Goal: Transaction & Acquisition: Purchase product/service

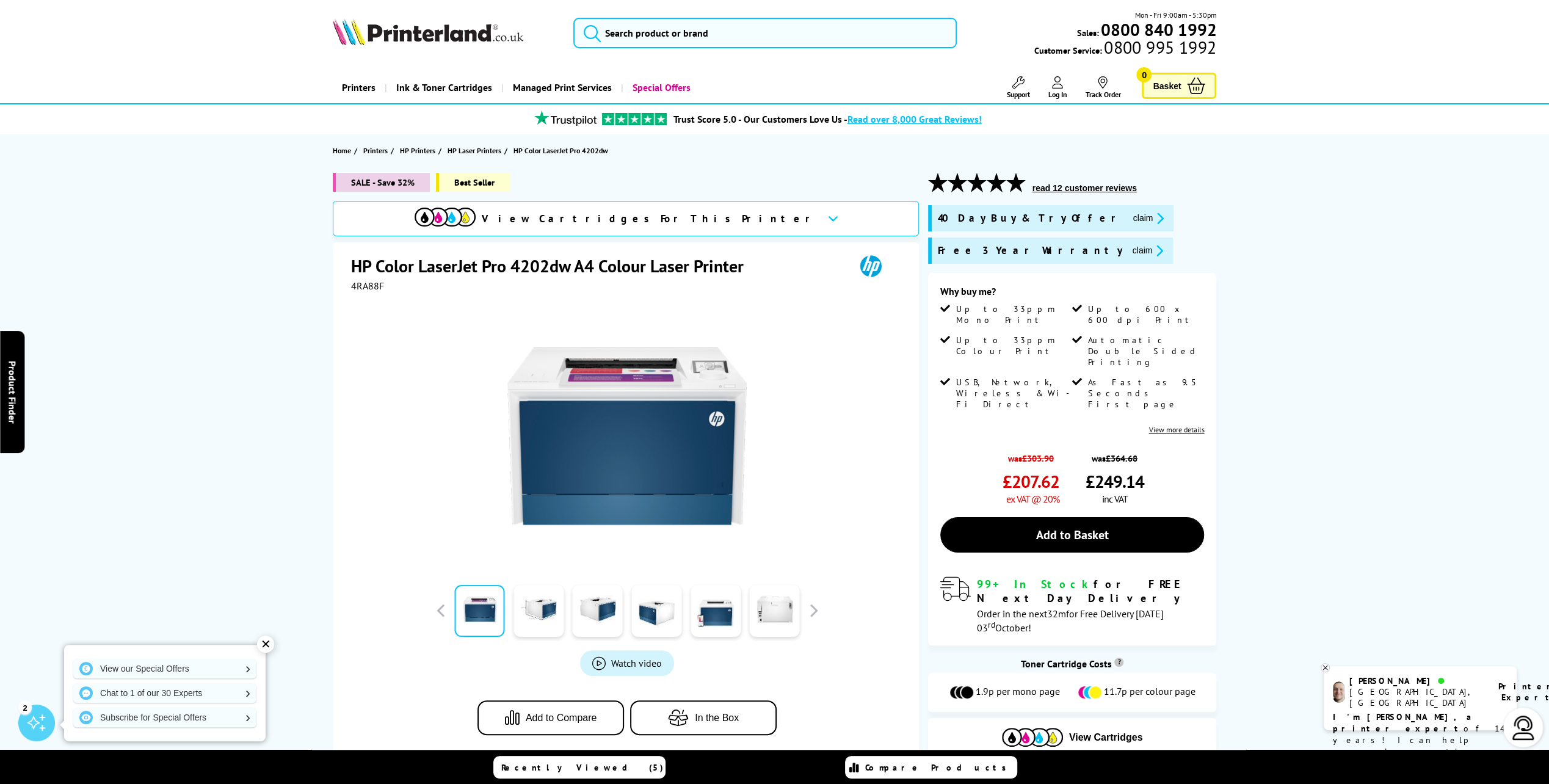
drag, startPoint x: 483, startPoint y: 325, endPoint x: 418, endPoint y: 330, distance: 65.2
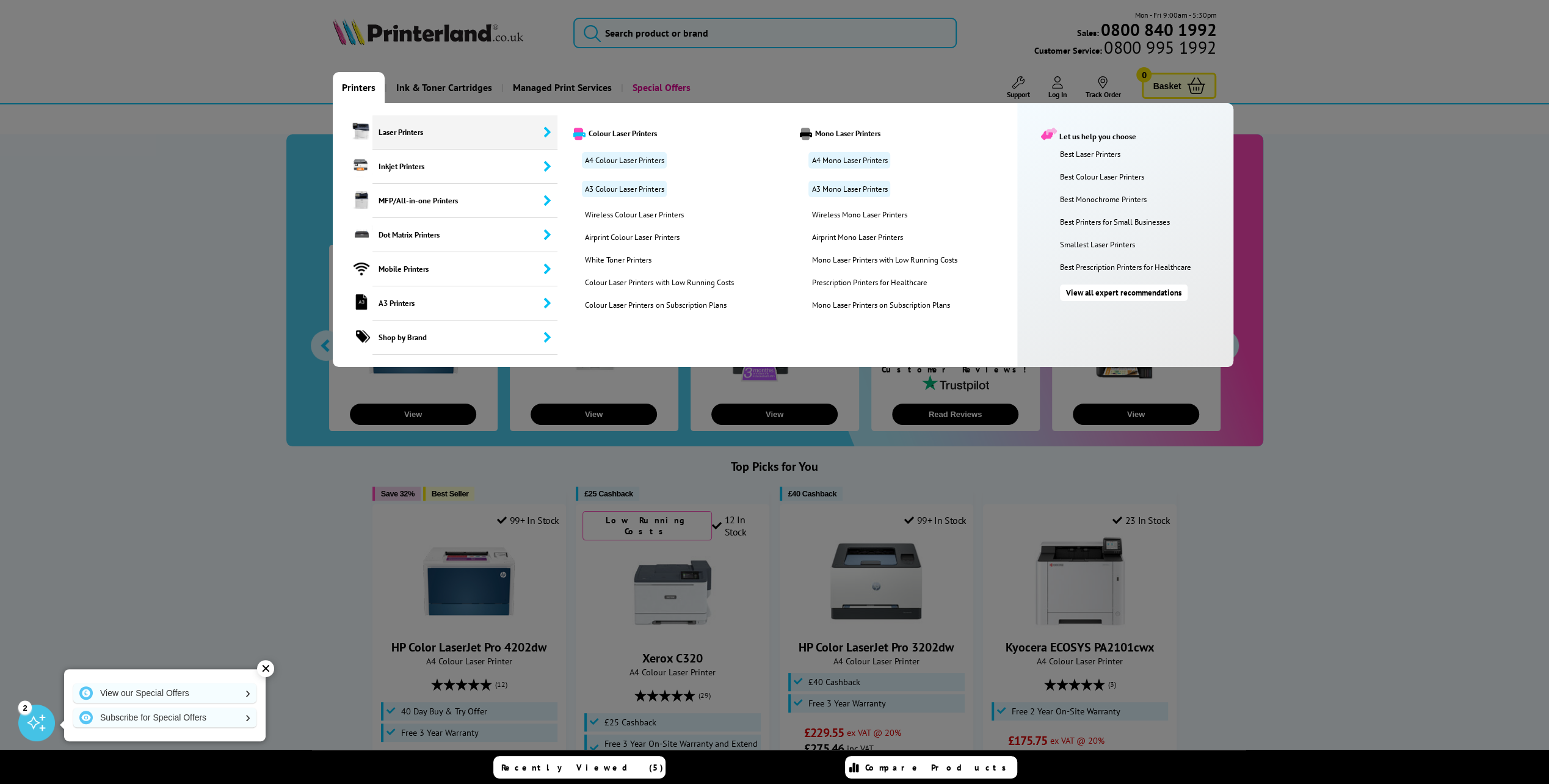
click at [384, 134] on span "Laser Printers" at bounding box center [465, 132] width 185 height 34
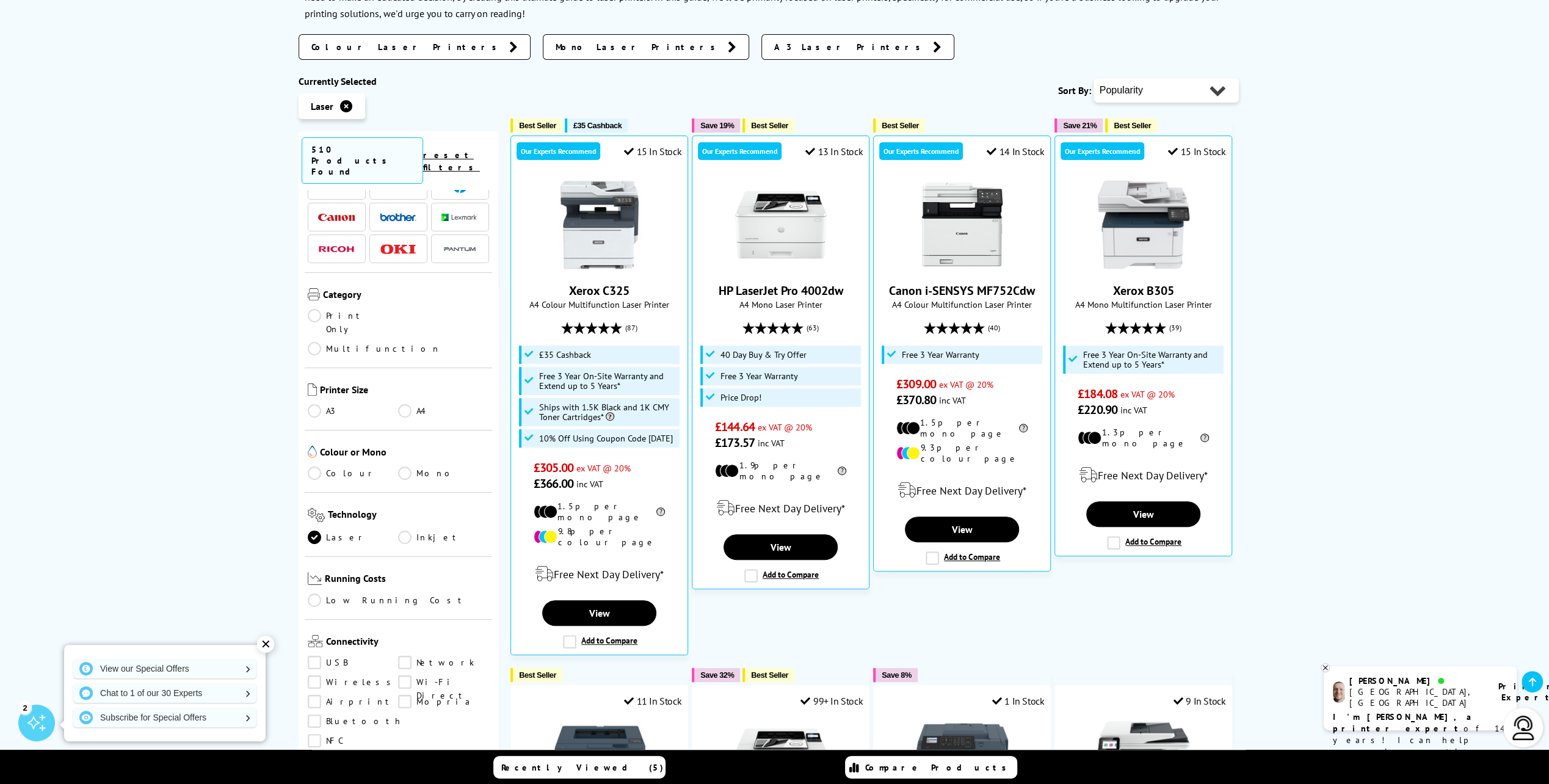
scroll to position [122, 0]
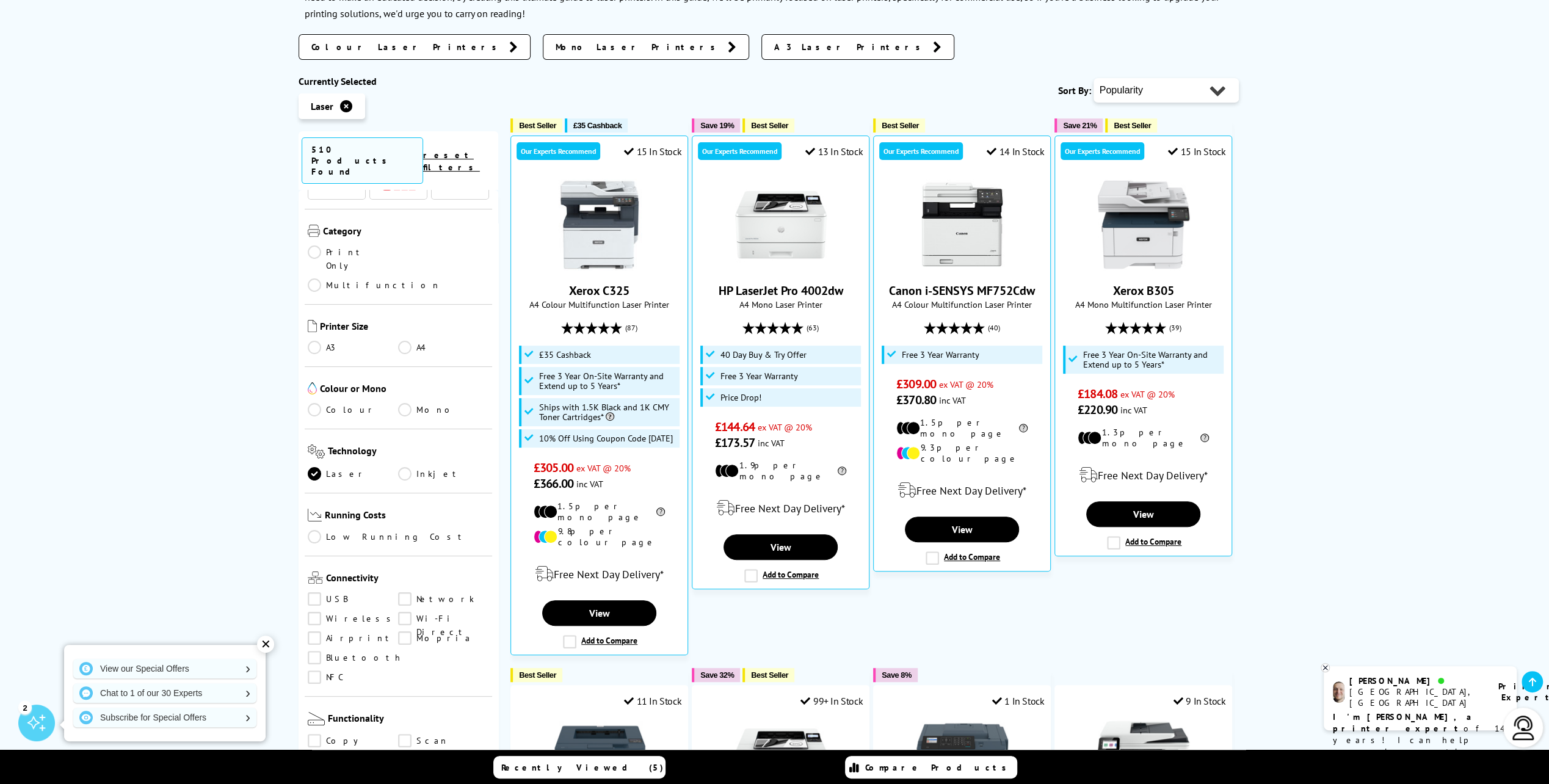
click at [316, 245] on link "Print Only" at bounding box center [353, 259] width 91 height 27
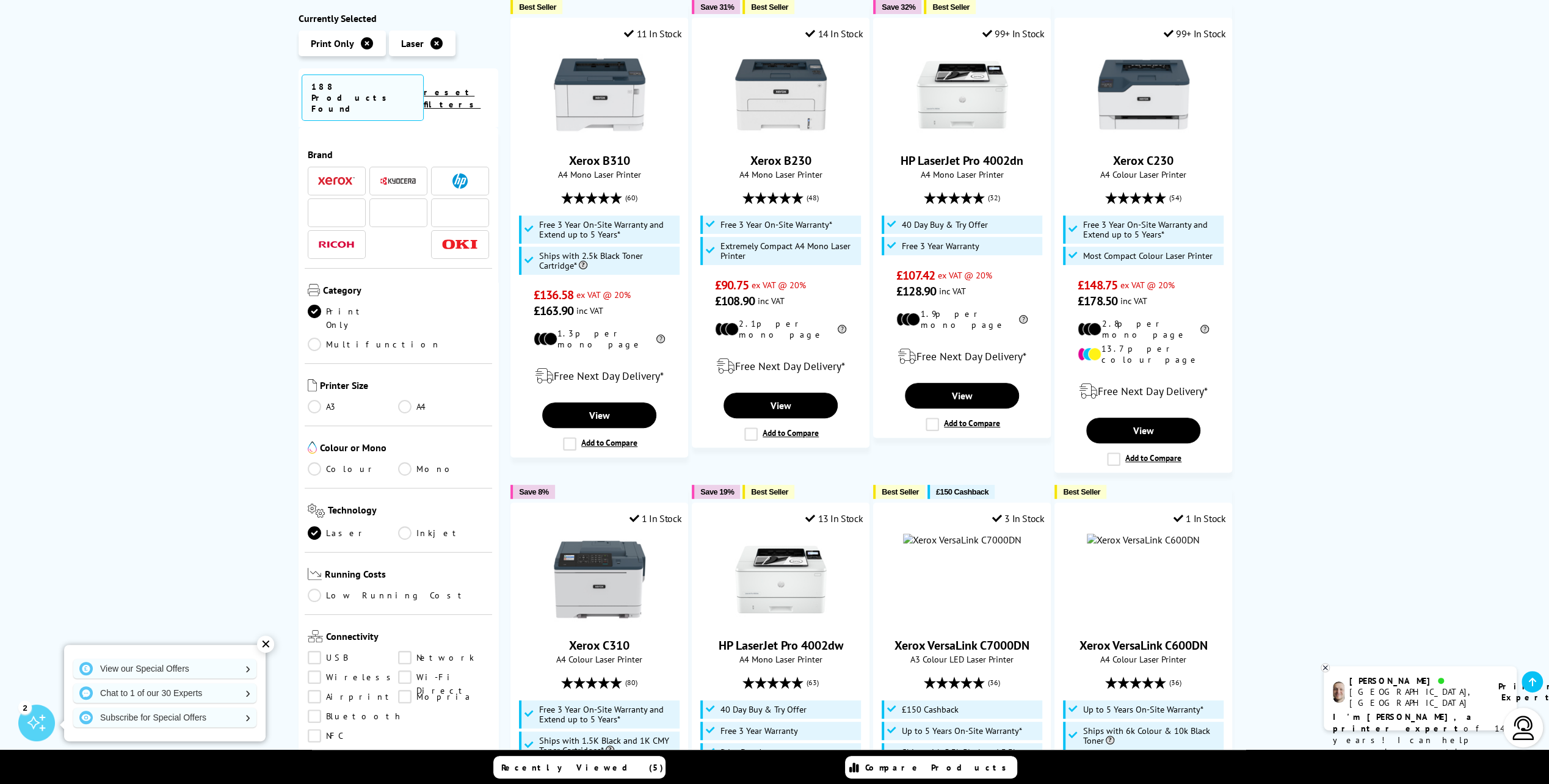
scroll to position [122, 0]
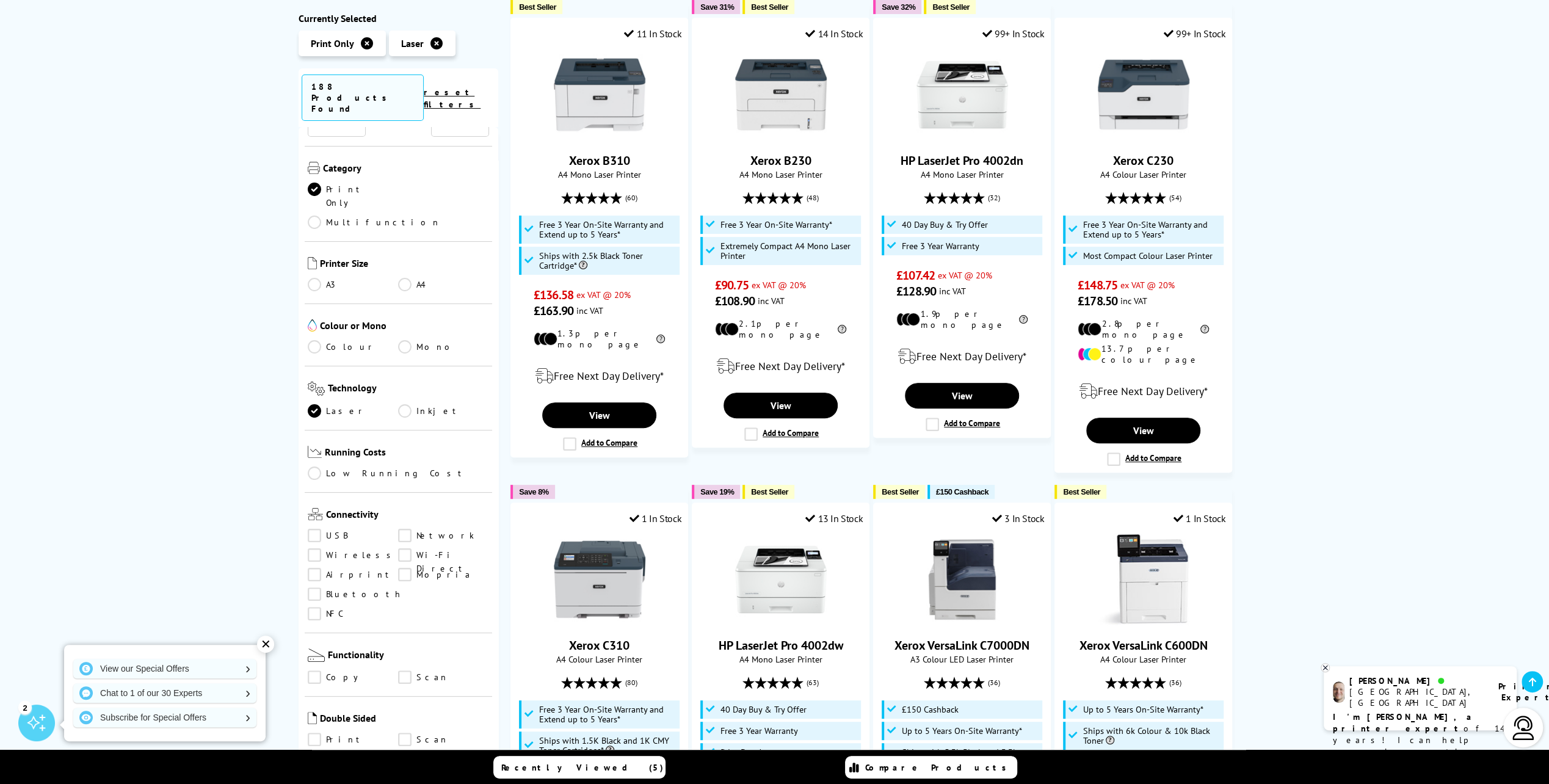
click at [406, 278] on link "A4" at bounding box center [443, 284] width 91 height 13
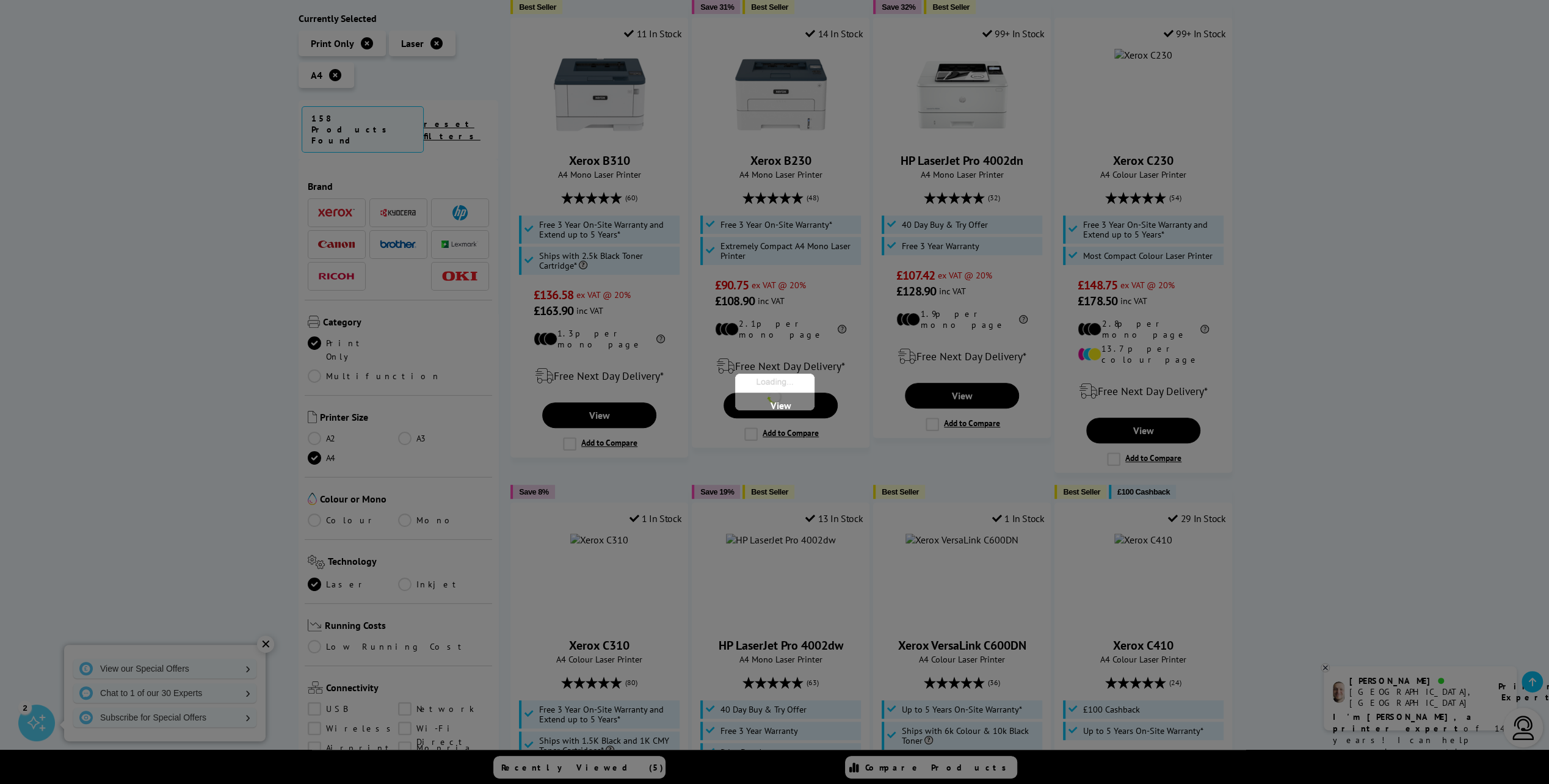
scroll to position [122, 0]
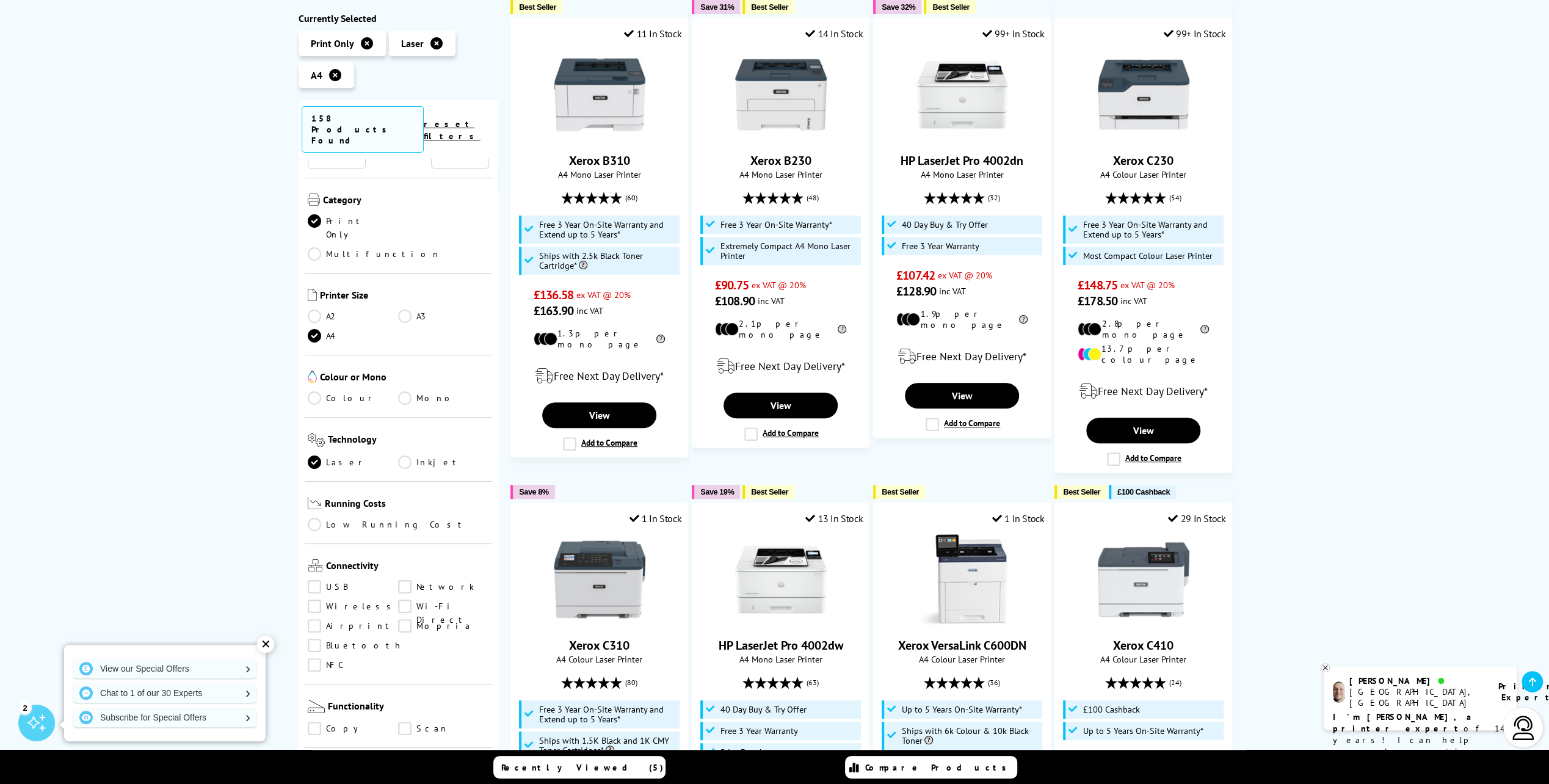
click at [314, 392] on link "Colour" at bounding box center [353, 398] width 91 height 13
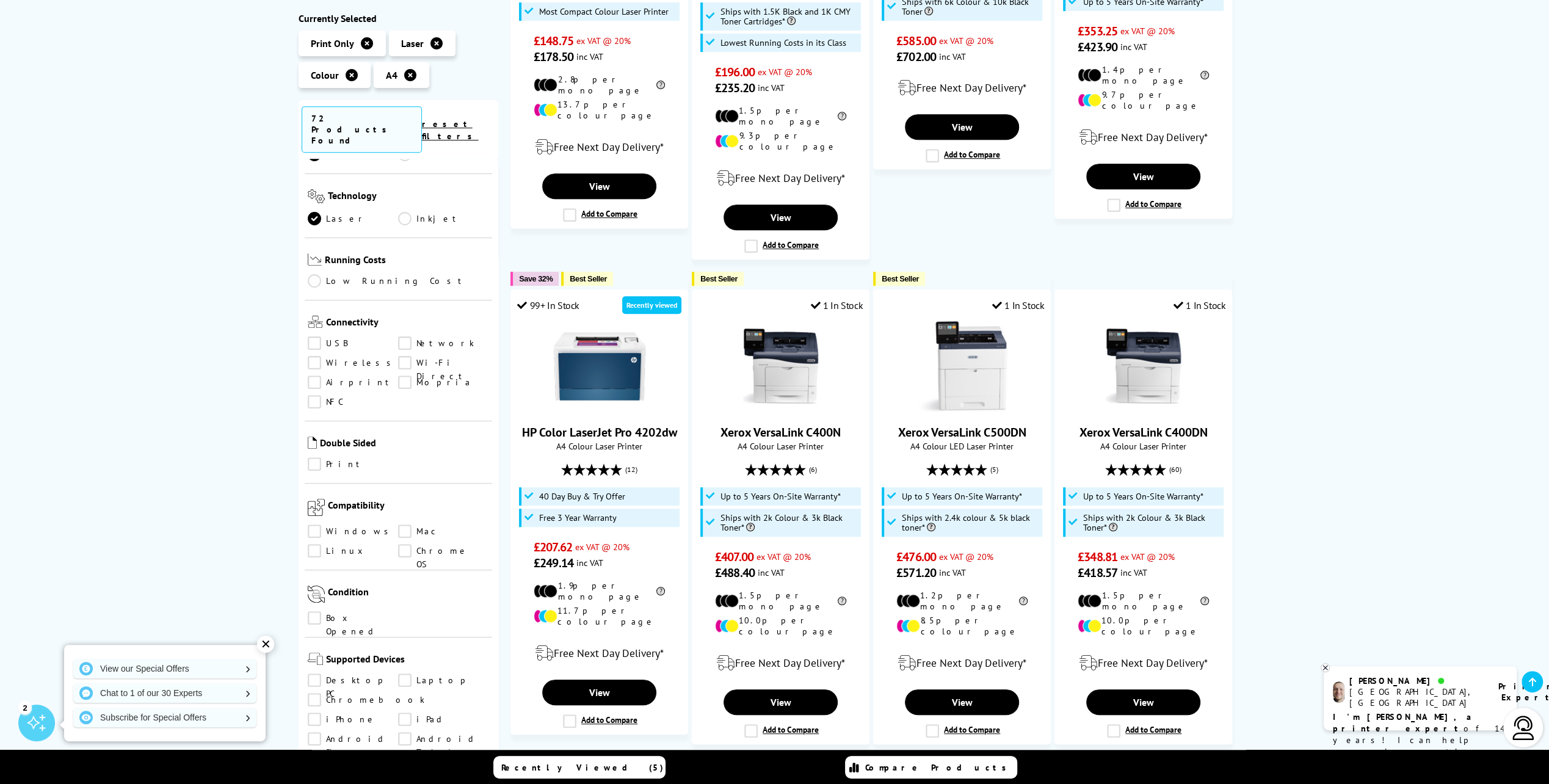
scroll to position [367, 0]
click at [307, 375] on link "Airprint" at bounding box center [353, 382] width 91 height 13
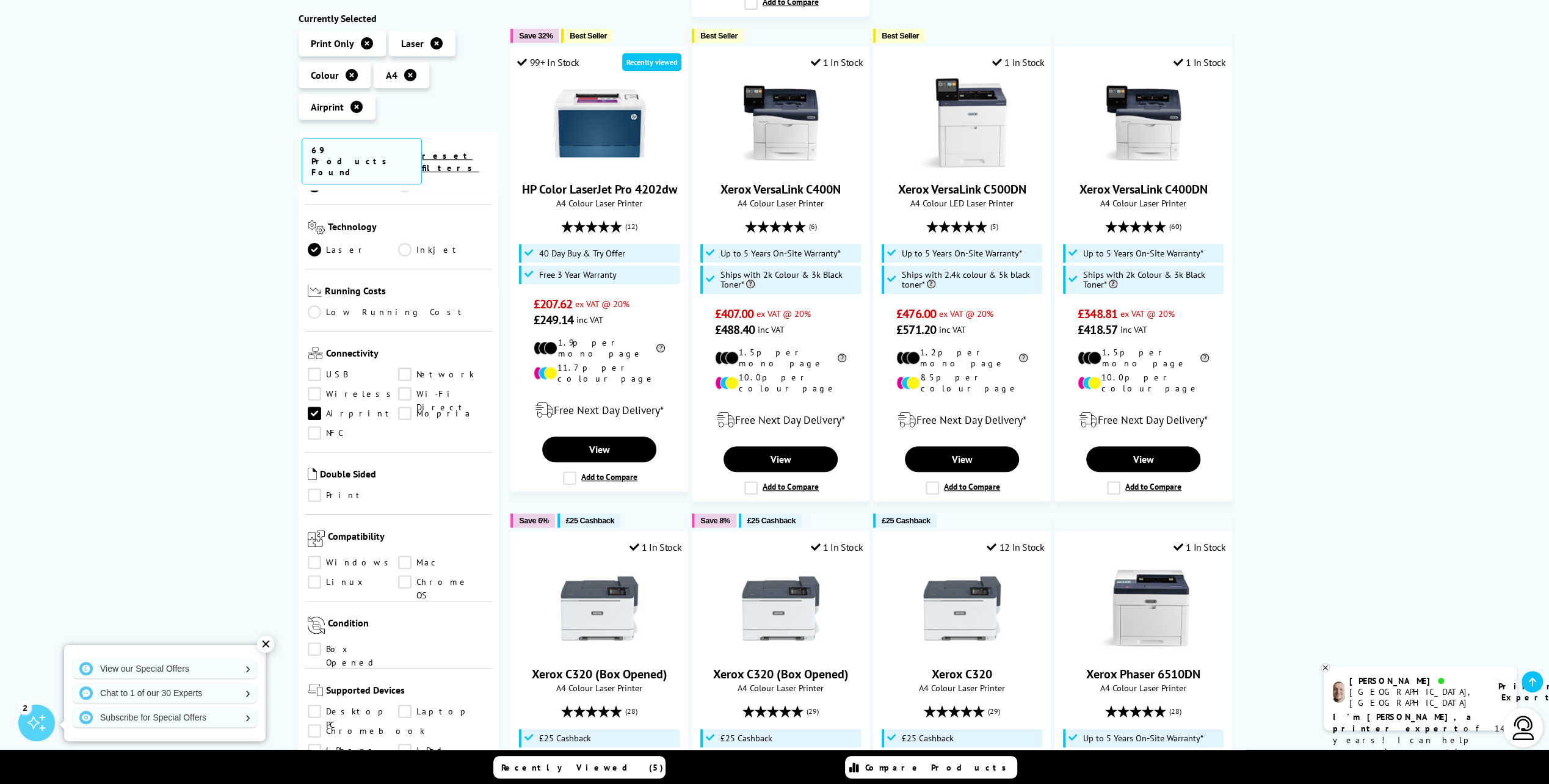
scroll to position [732, 0]
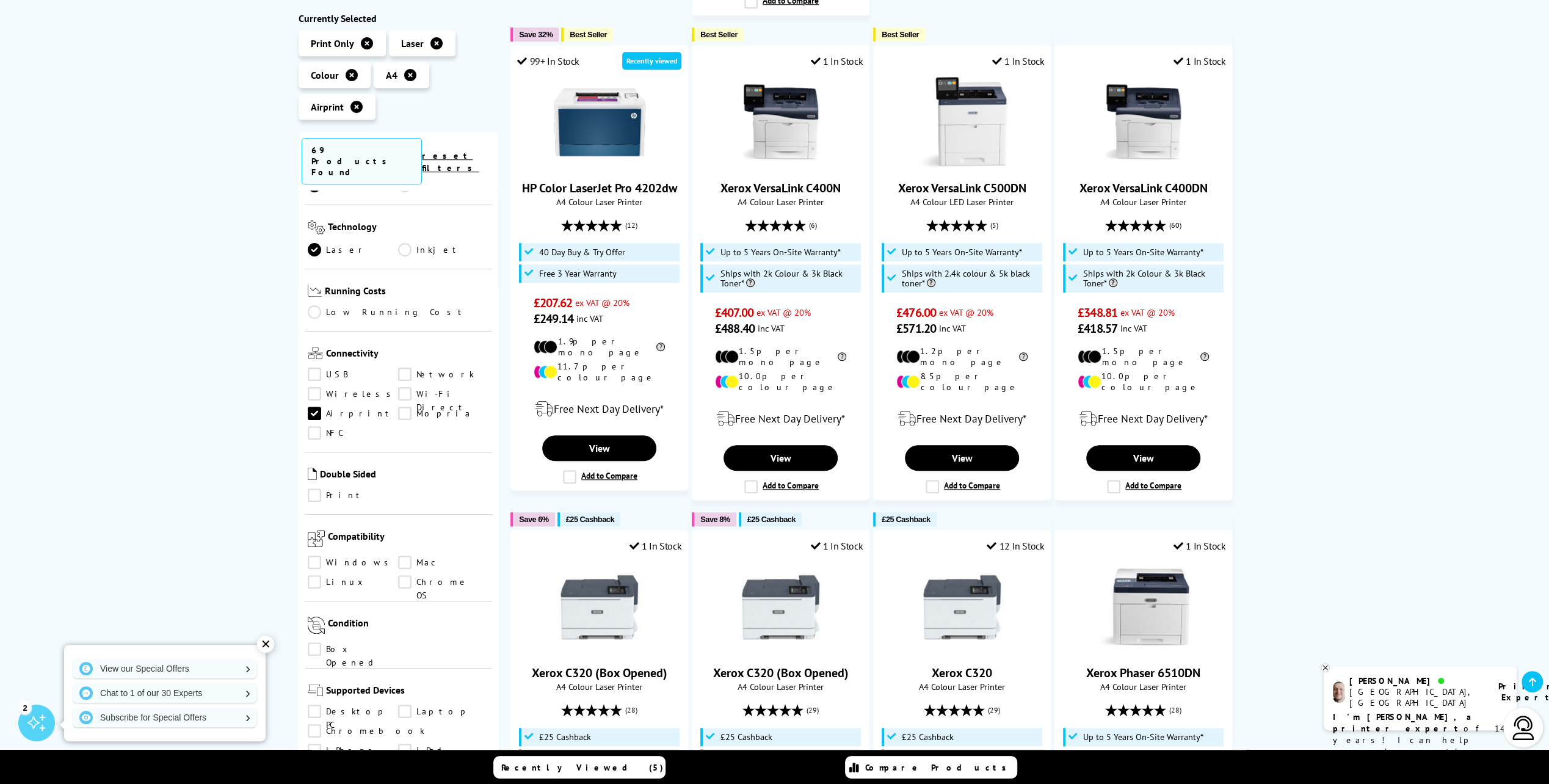
click at [308, 489] on link "Print" at bounding box center [353, 496] width 91 height 13
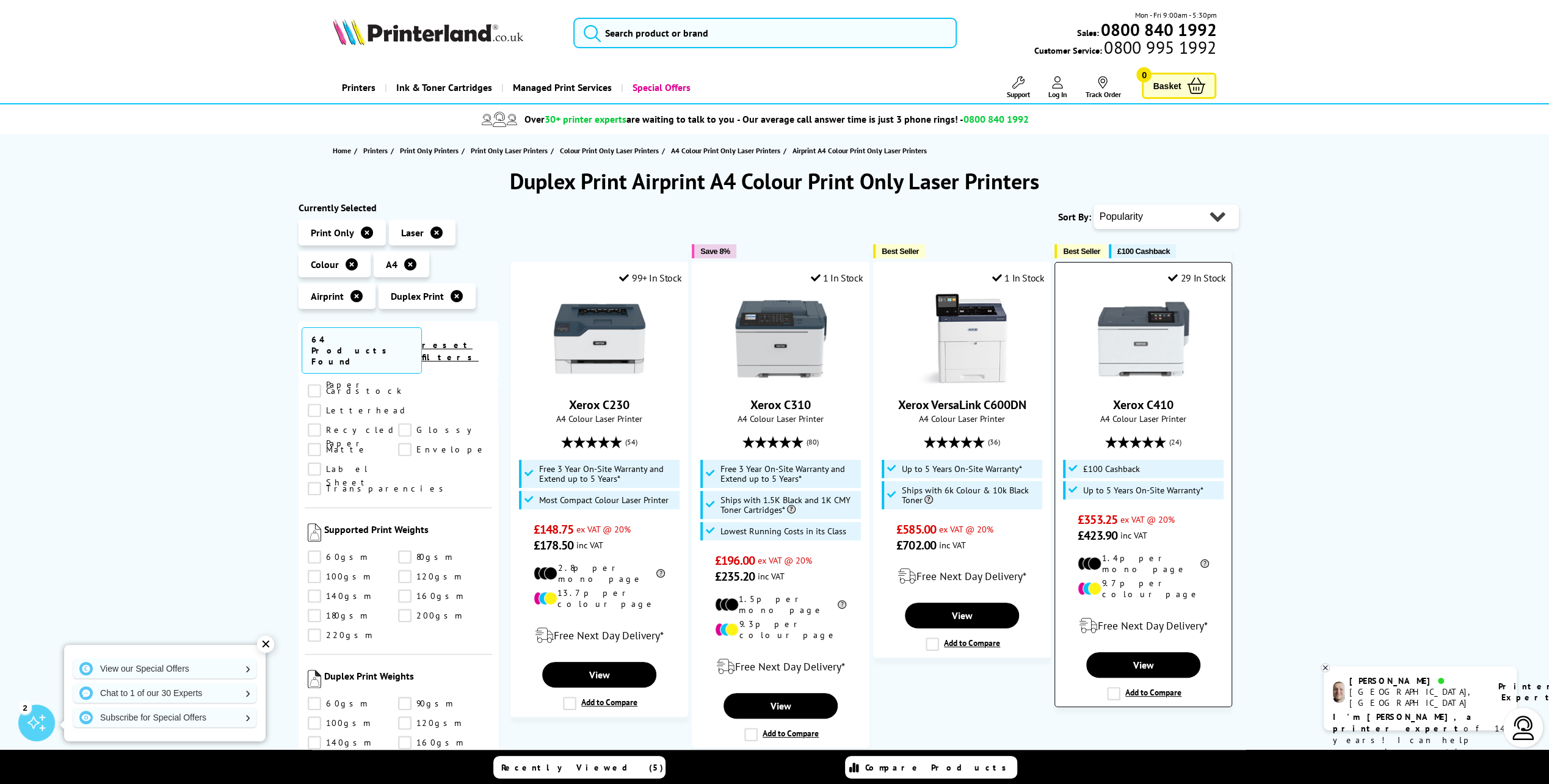
click at [1099, 339] on img at bounding box center [1144, 339] width 92 height 92
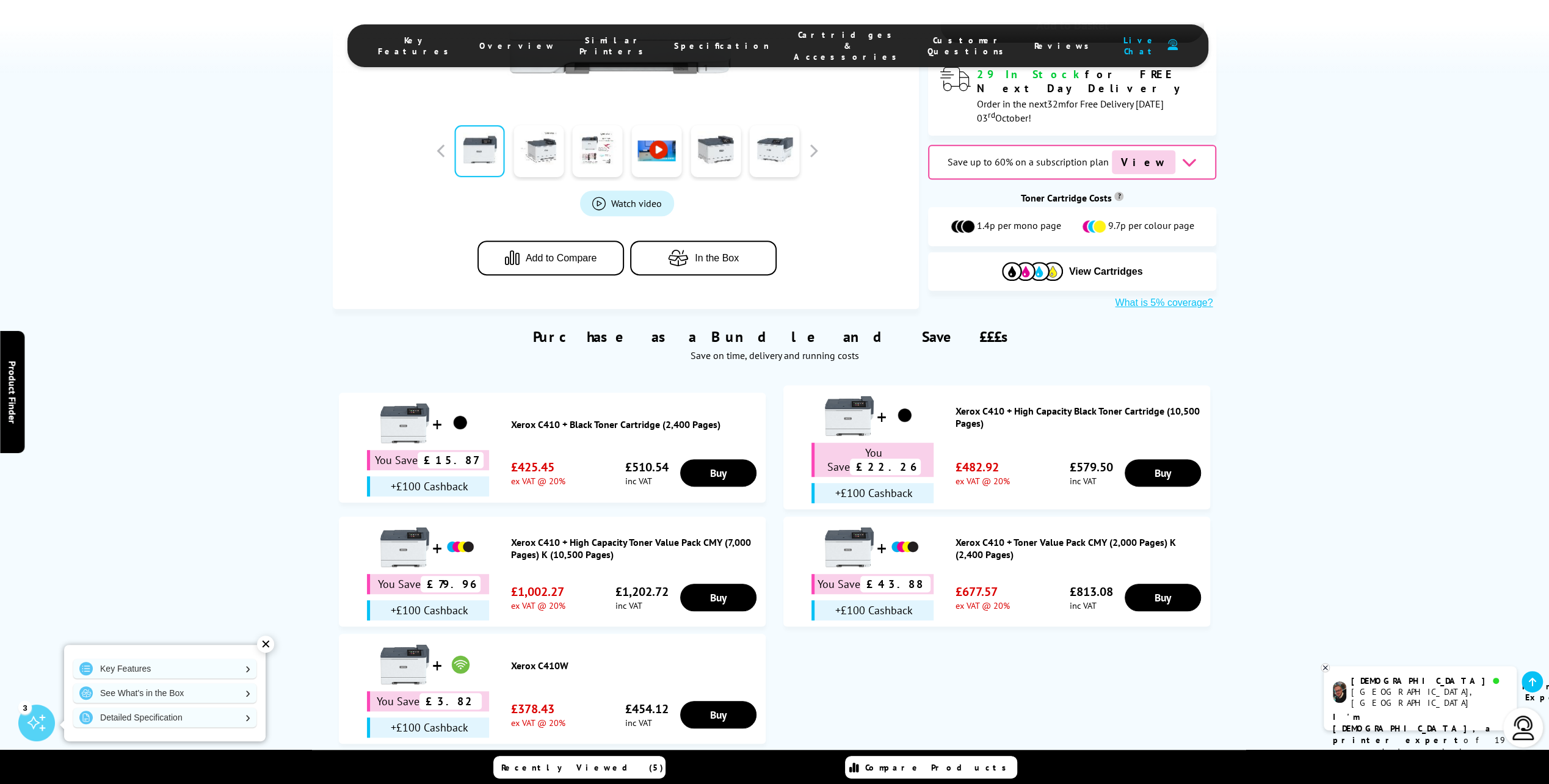
scroll to position [550, 0]
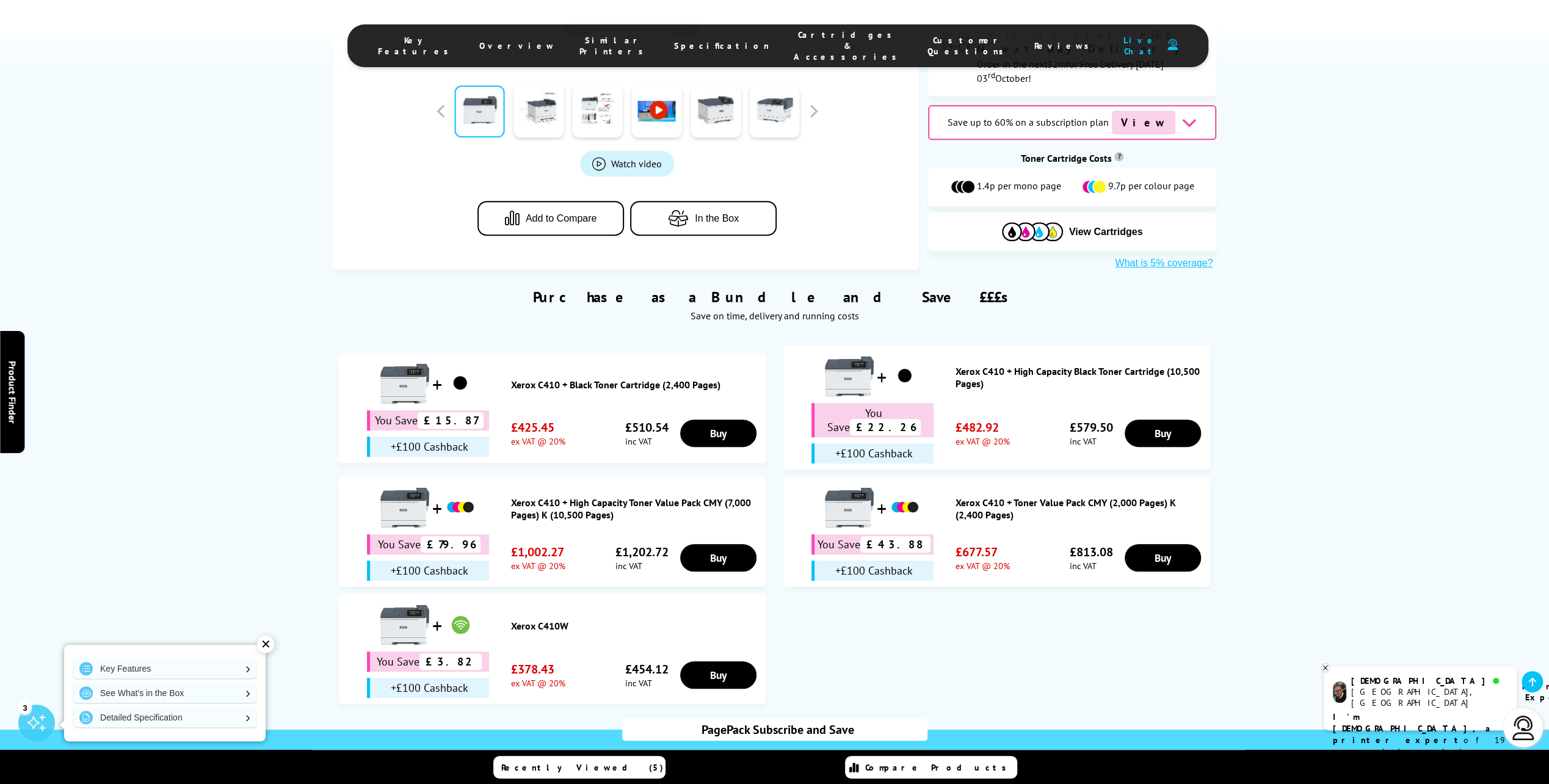
click at [1390, 712] on b "I'm [DEMOGRAPHIC_DATA], a printer expert" at bounding box center [1414, 729] width 161 height 34
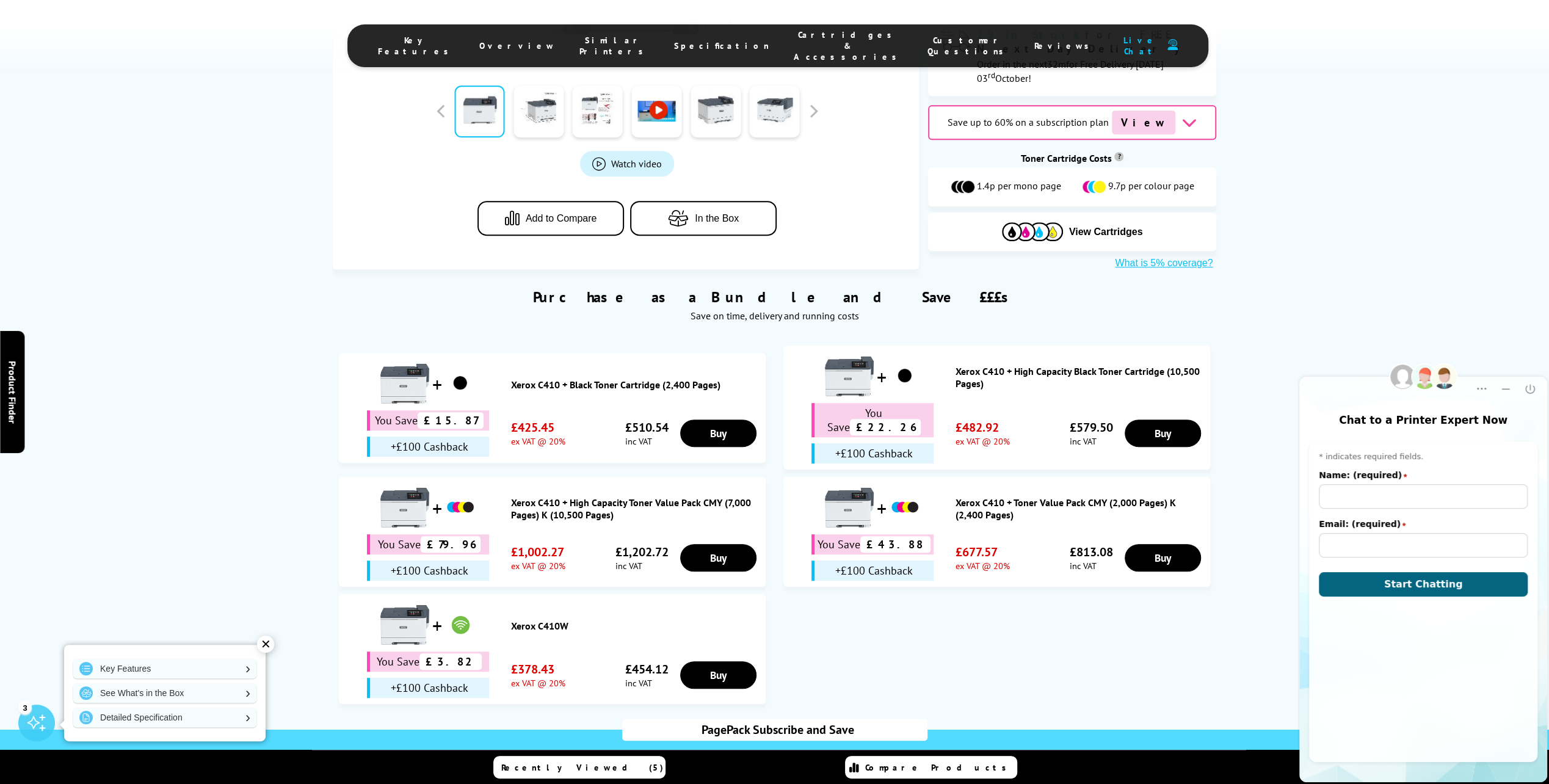
scroll to position [0, 0]
click at [1354, 507] on input "Name: (required)" at bounding box center [1423, 496] width 209 height 24
type input "Nick"
type input "H"
type input "sk33ve@hotmail.co.uk"
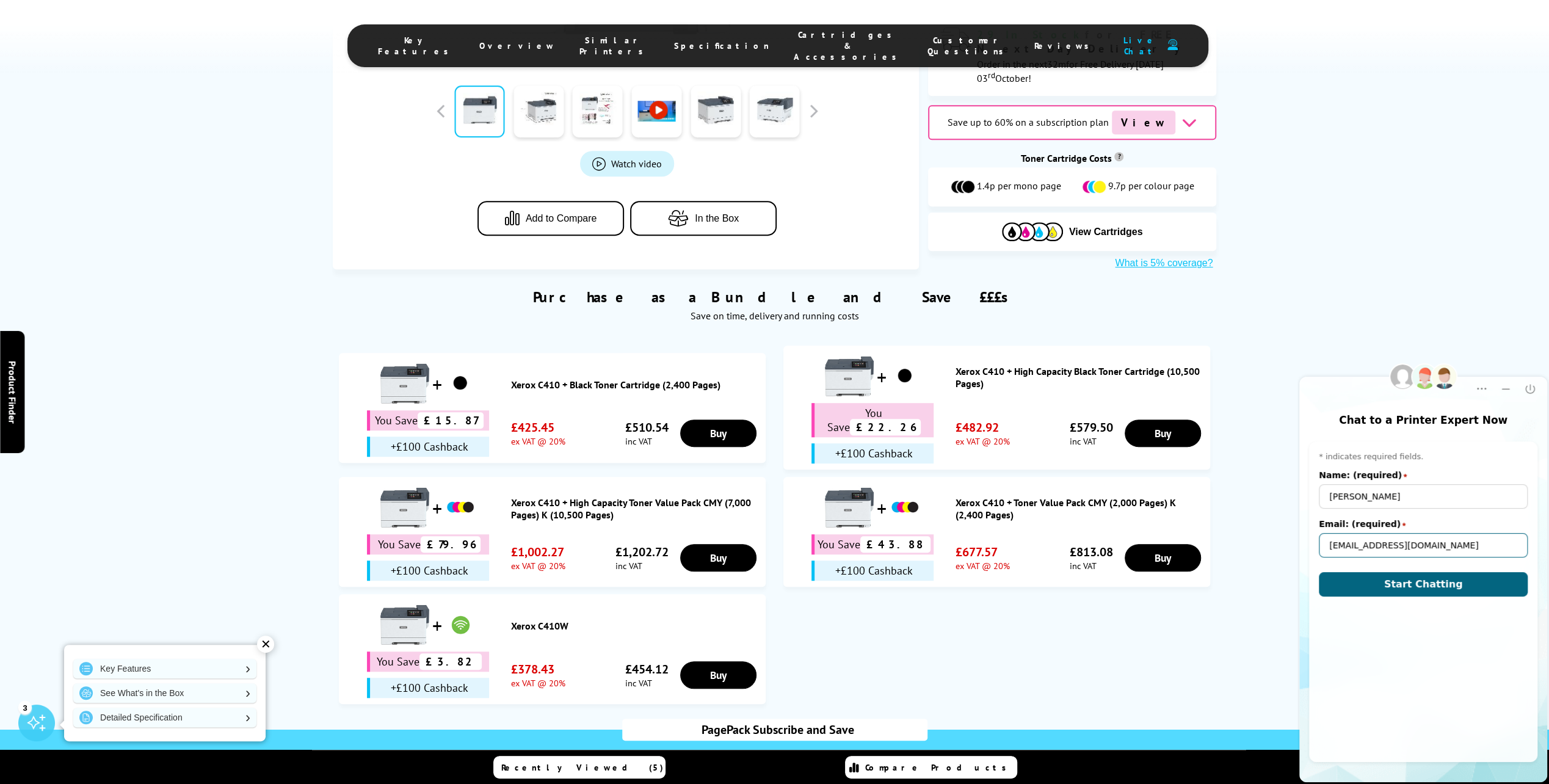
click at [1319, 572] on button "Start Chatting" at bounding box center [1423, 584] width 209 height 24
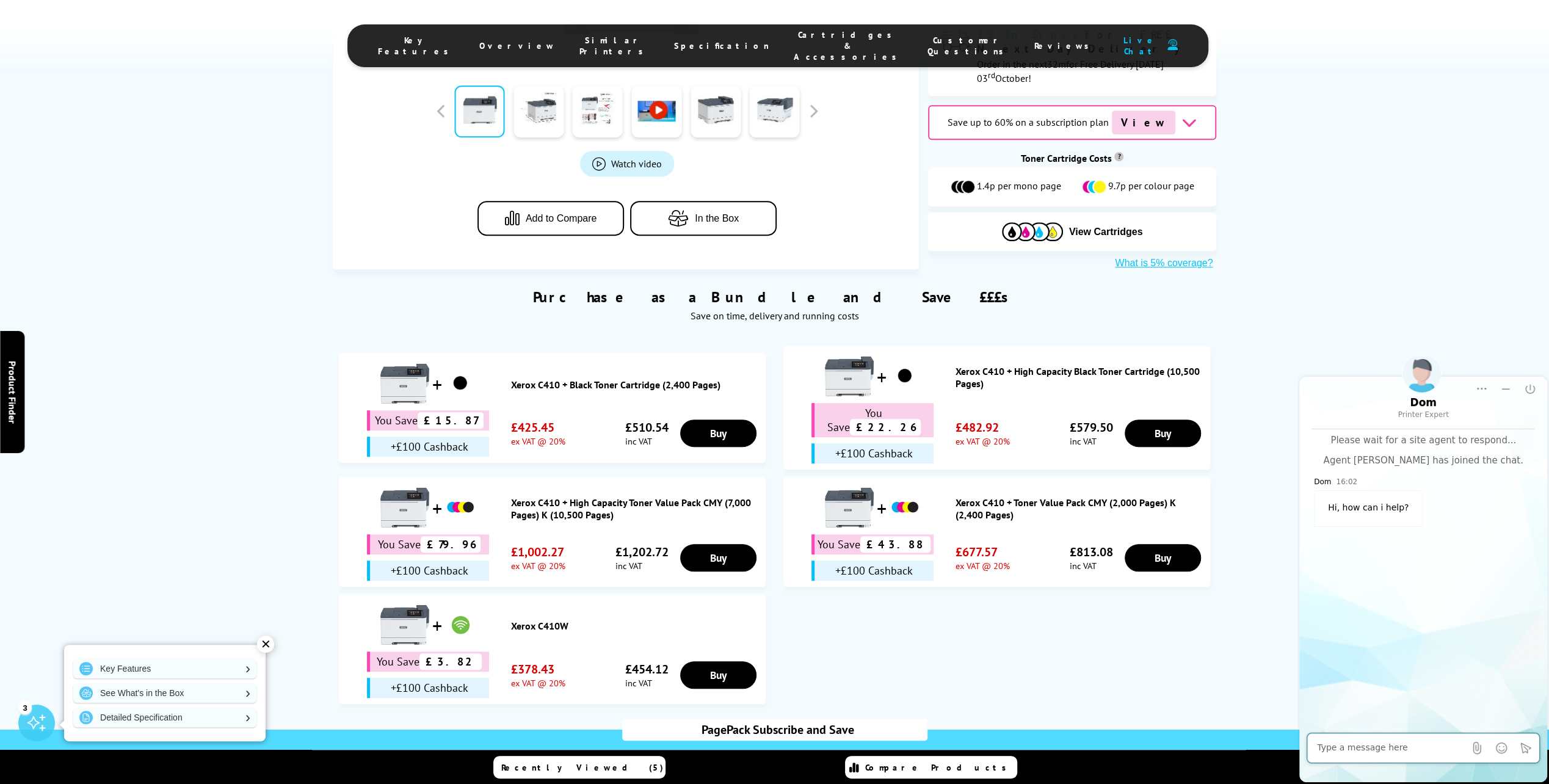
click at [1343, 748] on textarea "Message input field. Type your text here and use the Send button to send." at bounding box center [1391, 748] width 148 height 13
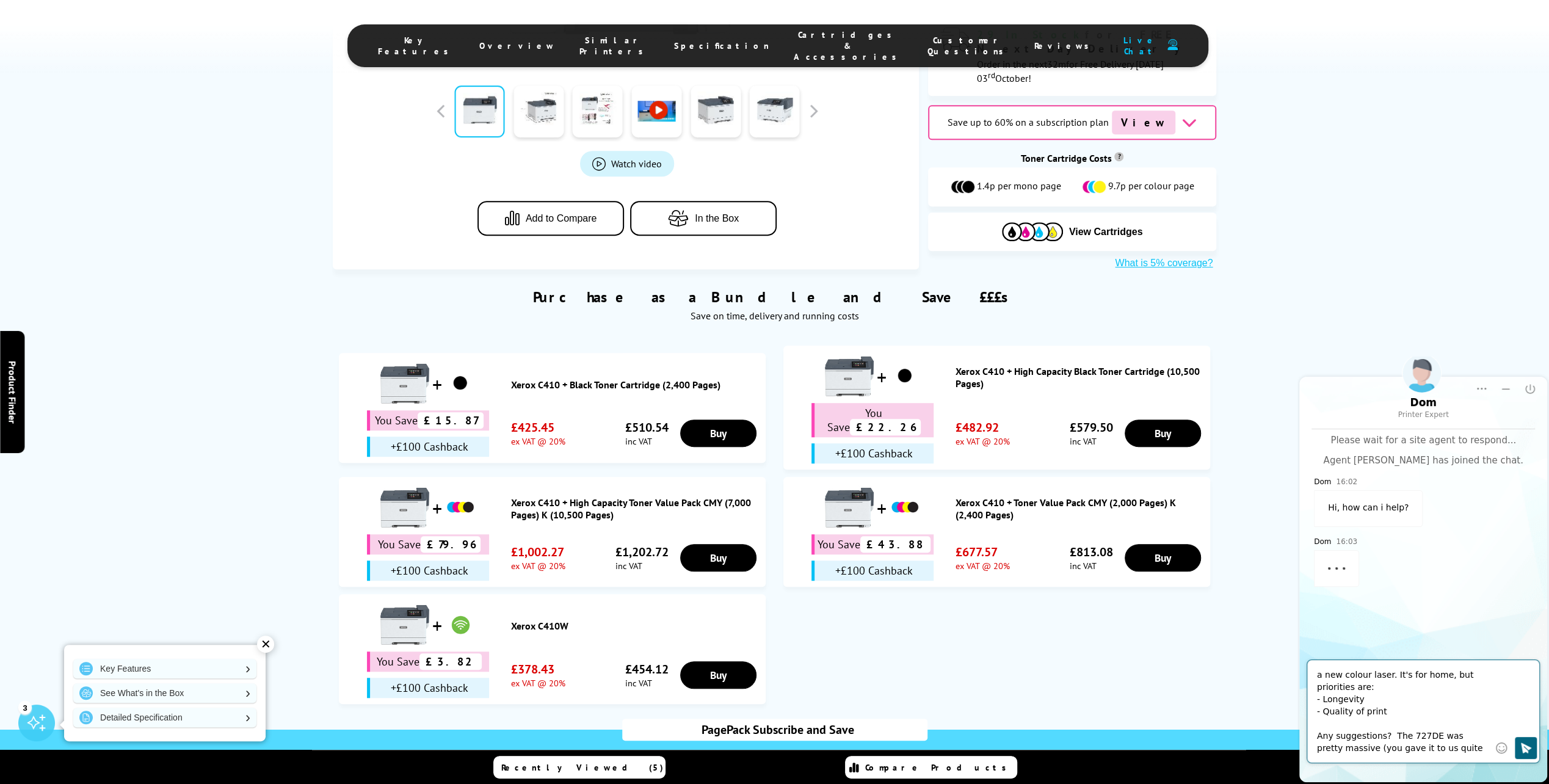
scroll to position [61, 0]
type textarea "Hi. I have a Lexmark CS727DE I bought from you a few years ago - I've just been…"
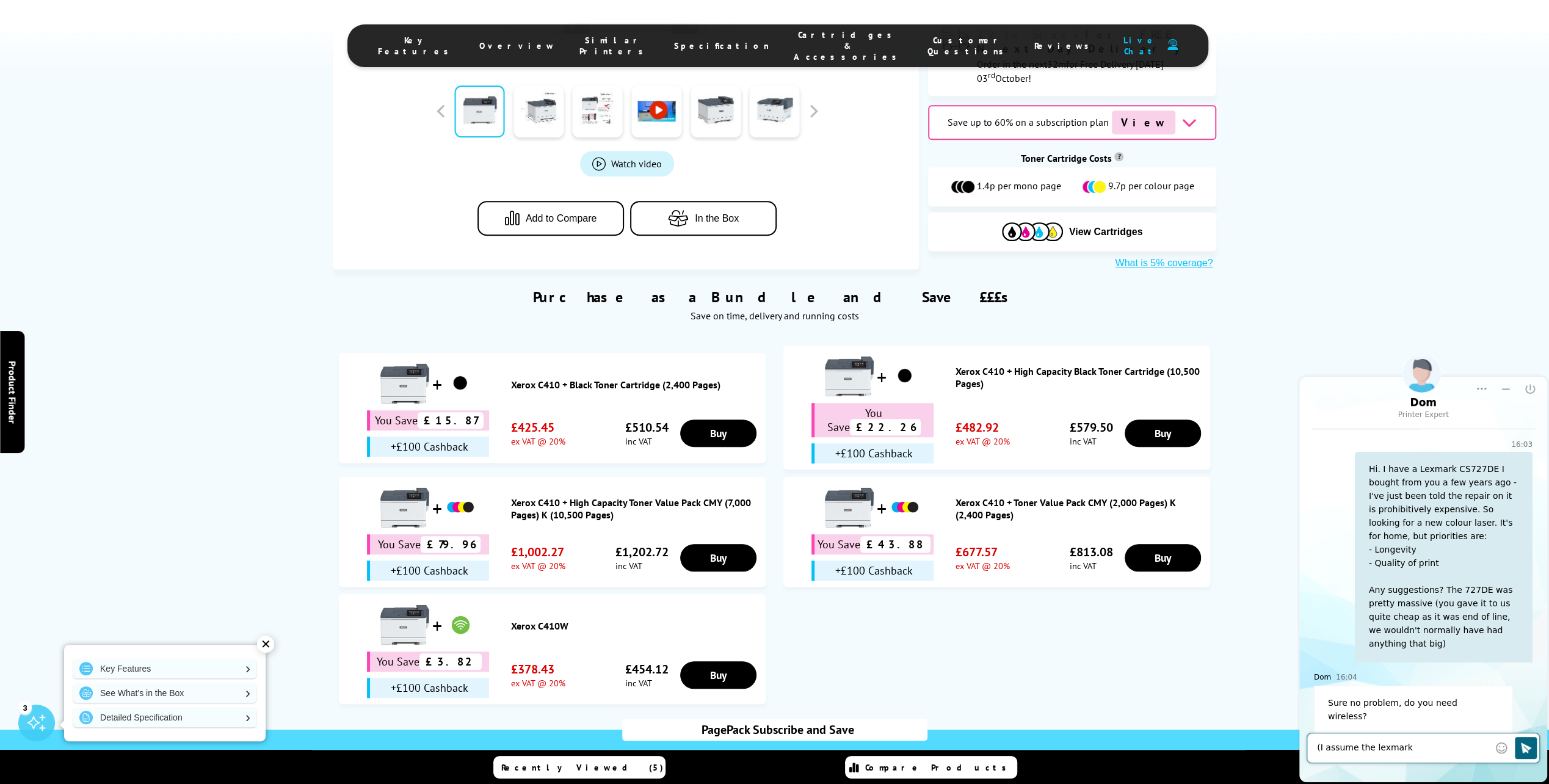
scroll to position [98, 0]
type textarea "Y"
type textarea "I"
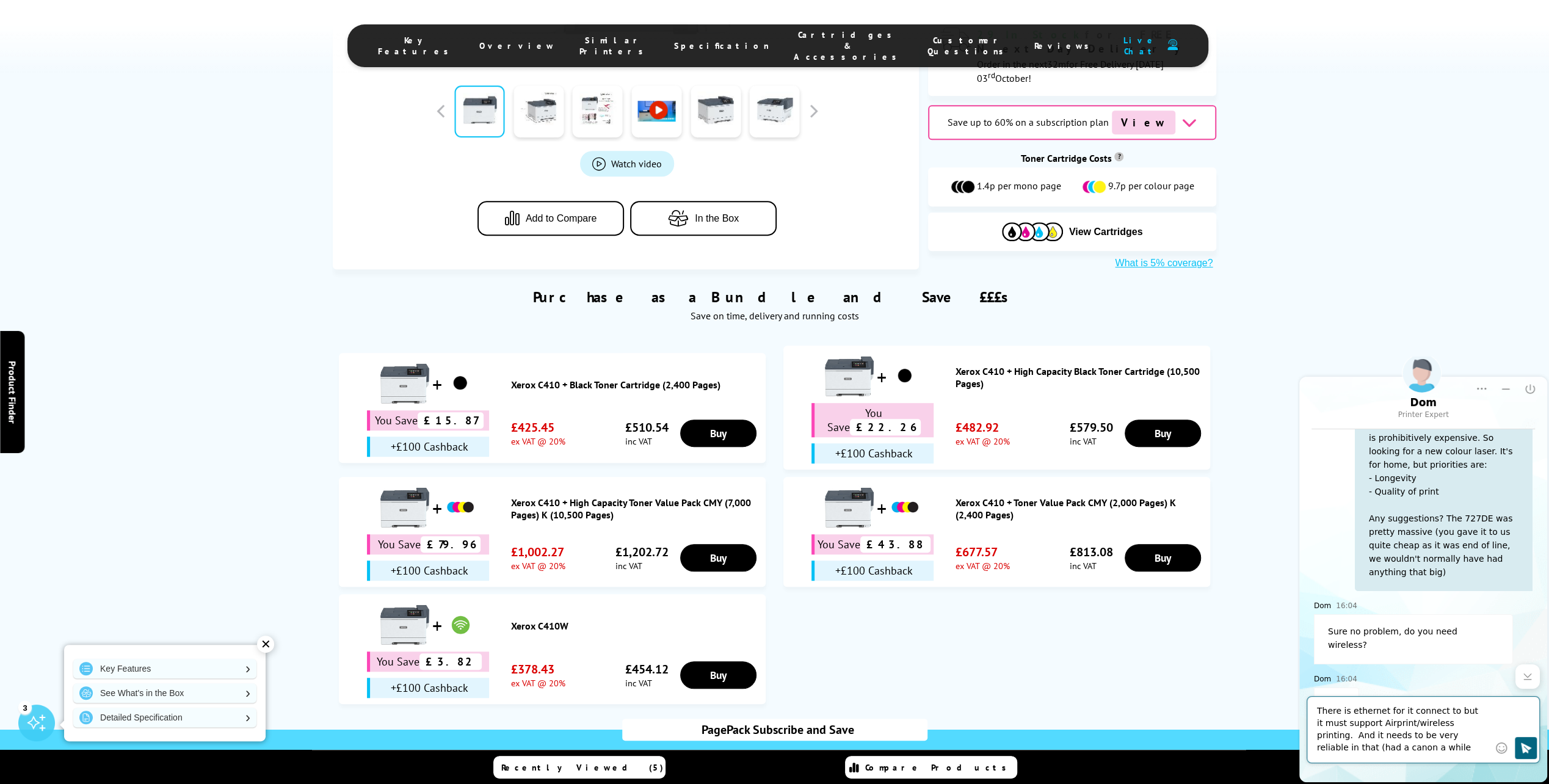
scroll to position [134, 0]
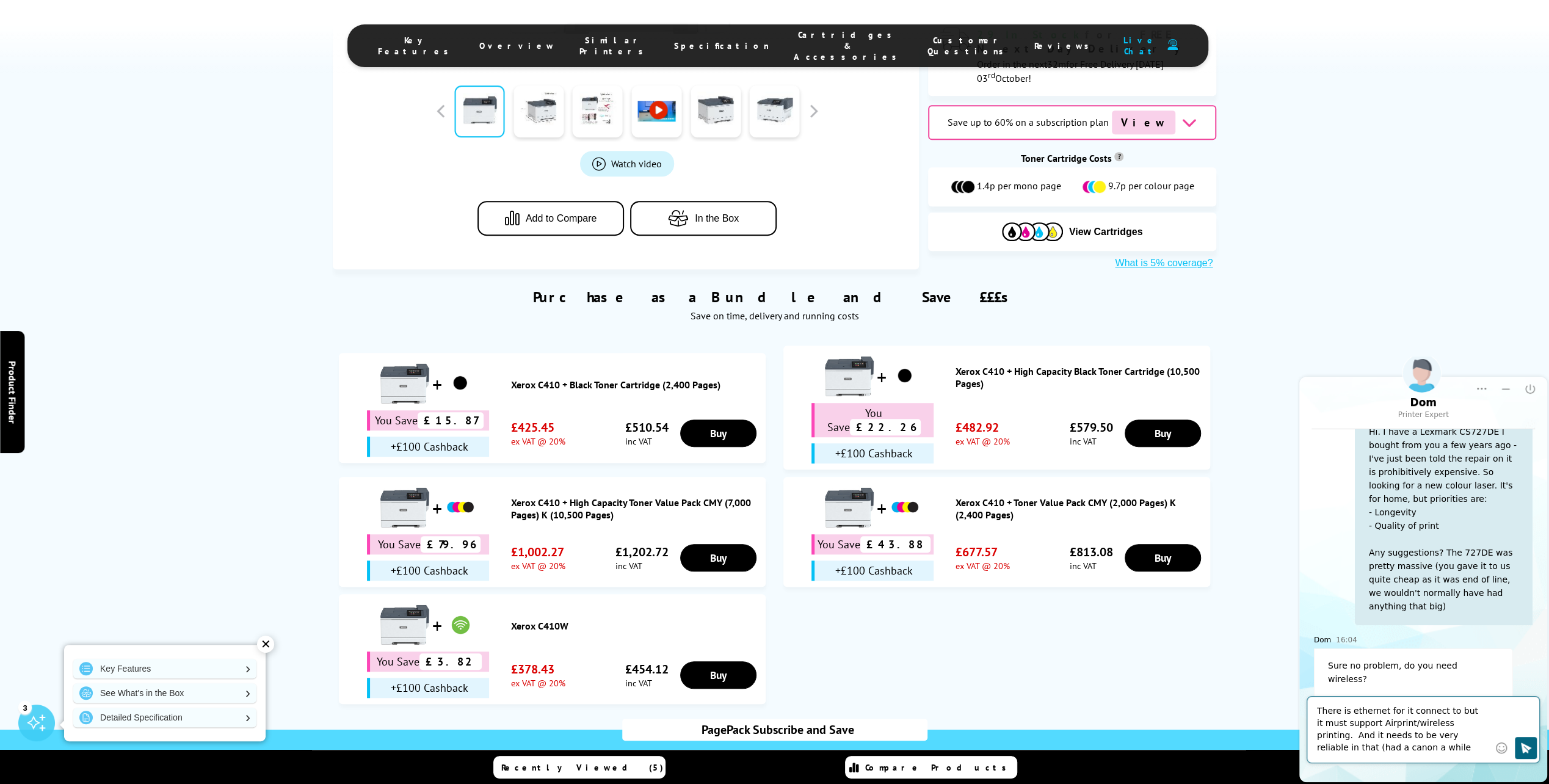
type textarea "There is ethernet for it connect to but it must support Airprint/wireless print…"
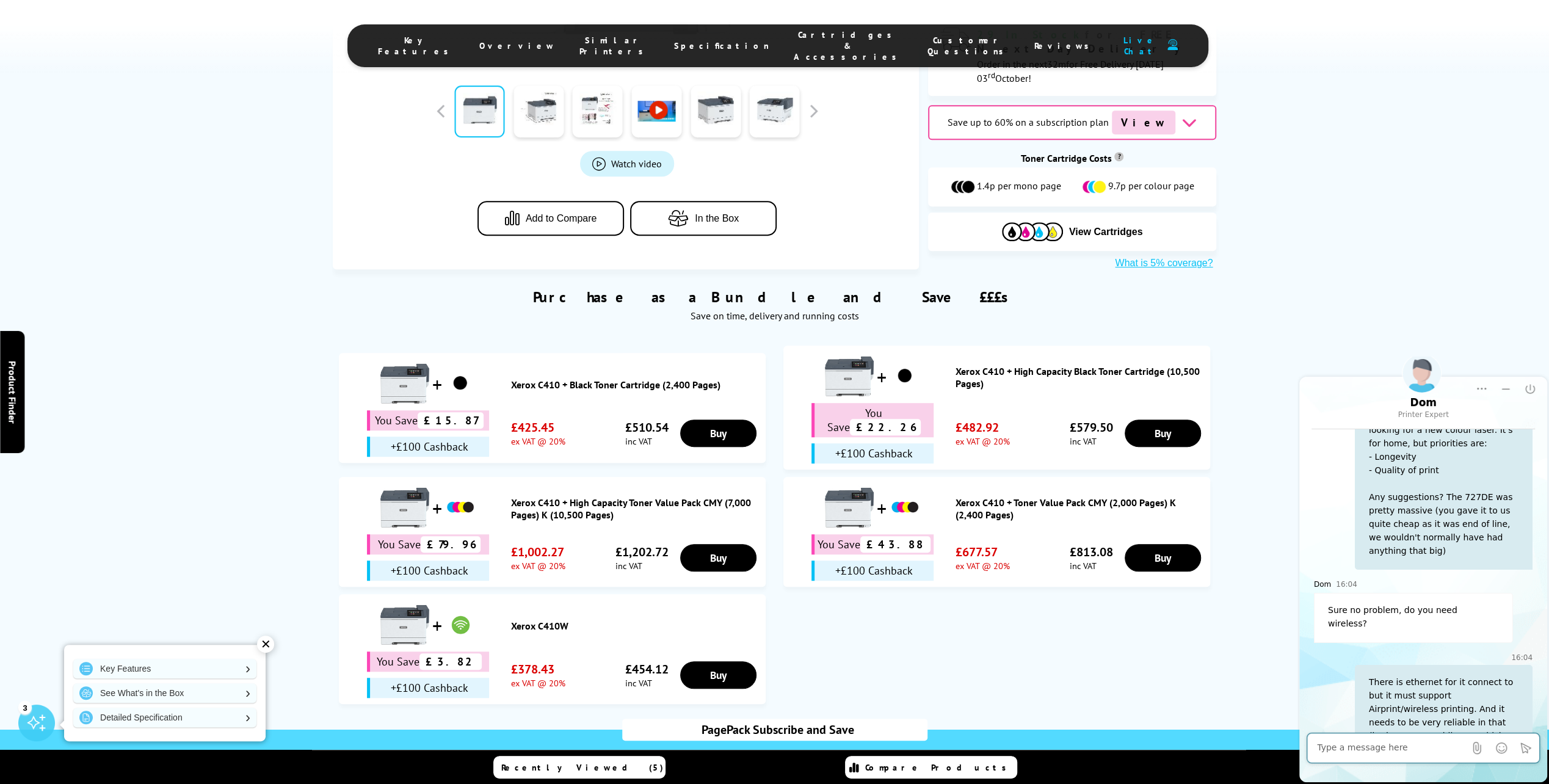
scroll to position [209, 0]
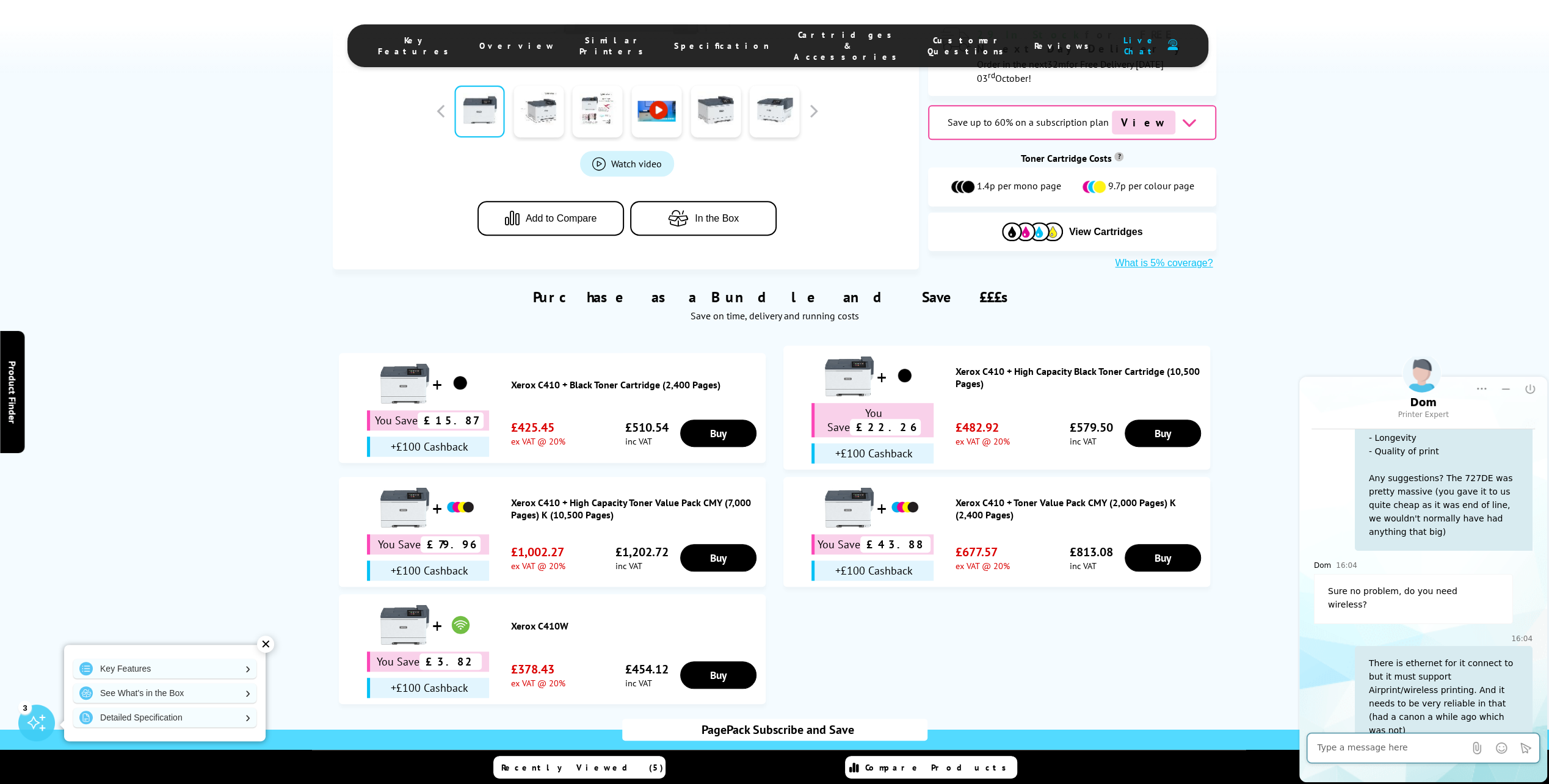
click at [1351, 746] on textarea "Message input field. Type your text here and use the Send button to send." at bounding box center [1391, 748] width 148 height 13
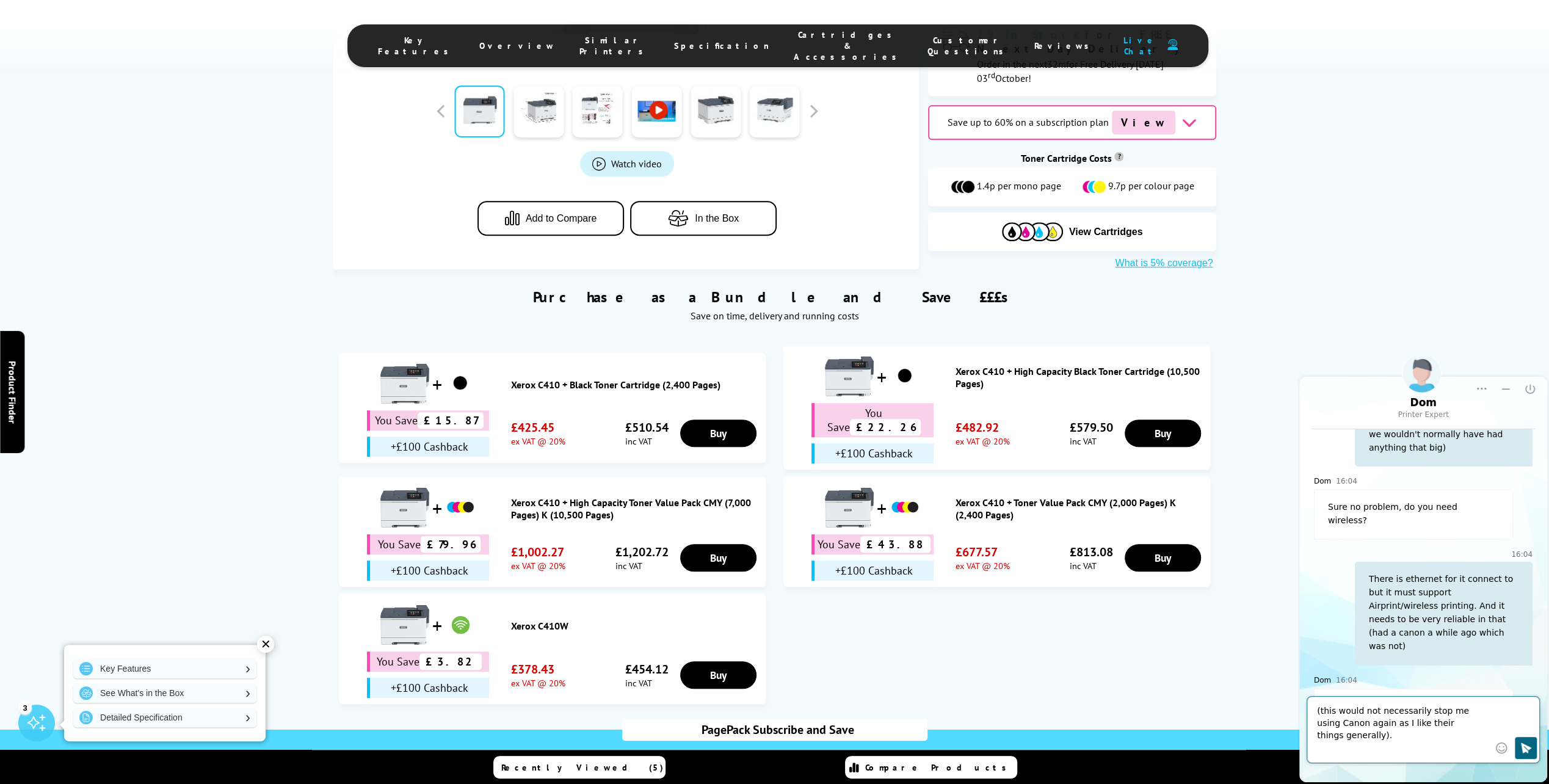
scroll to position [305, 0]
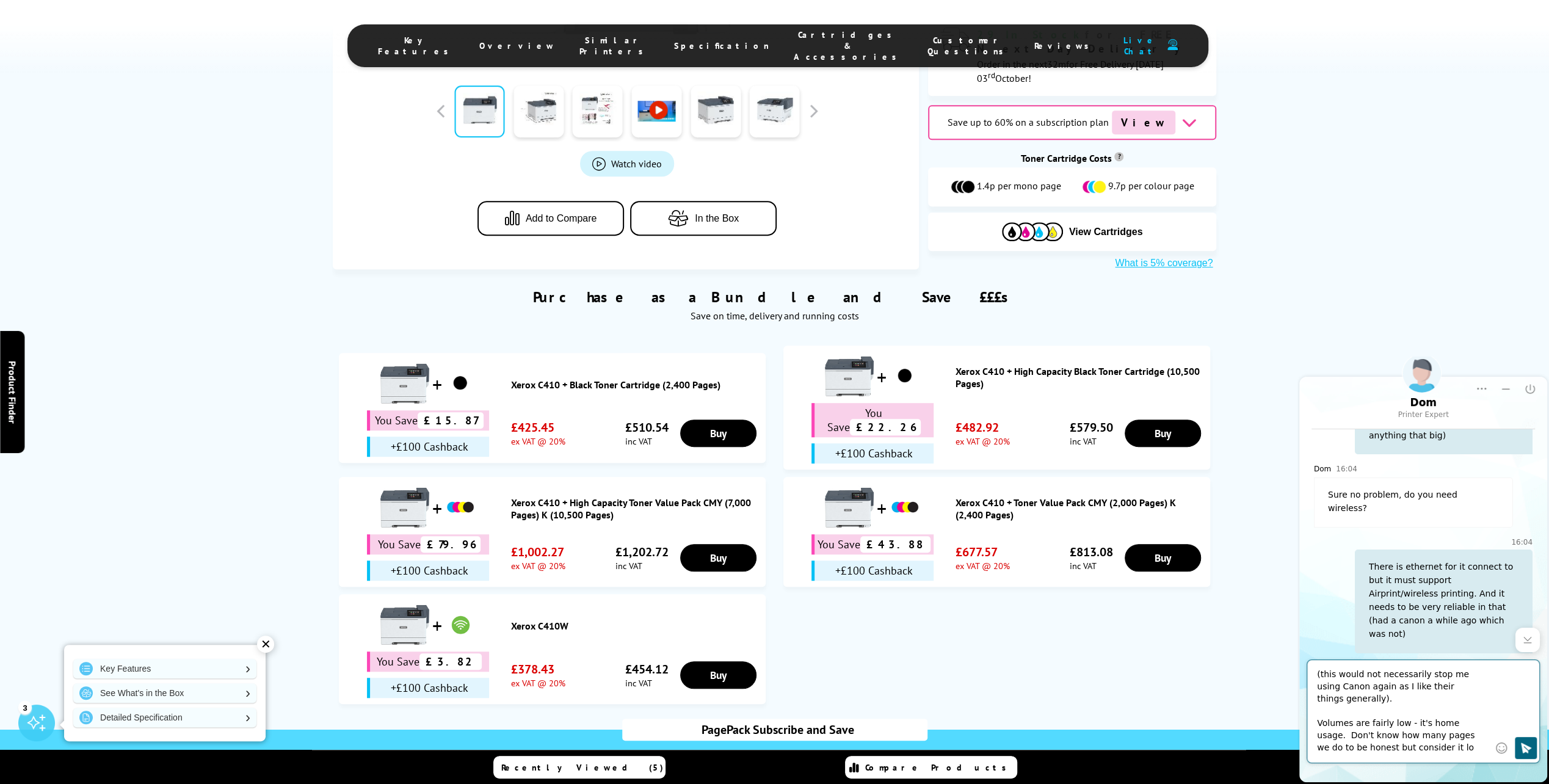
type textarea "(this would not necessarily stop me using Canon again as I like their things ge…"
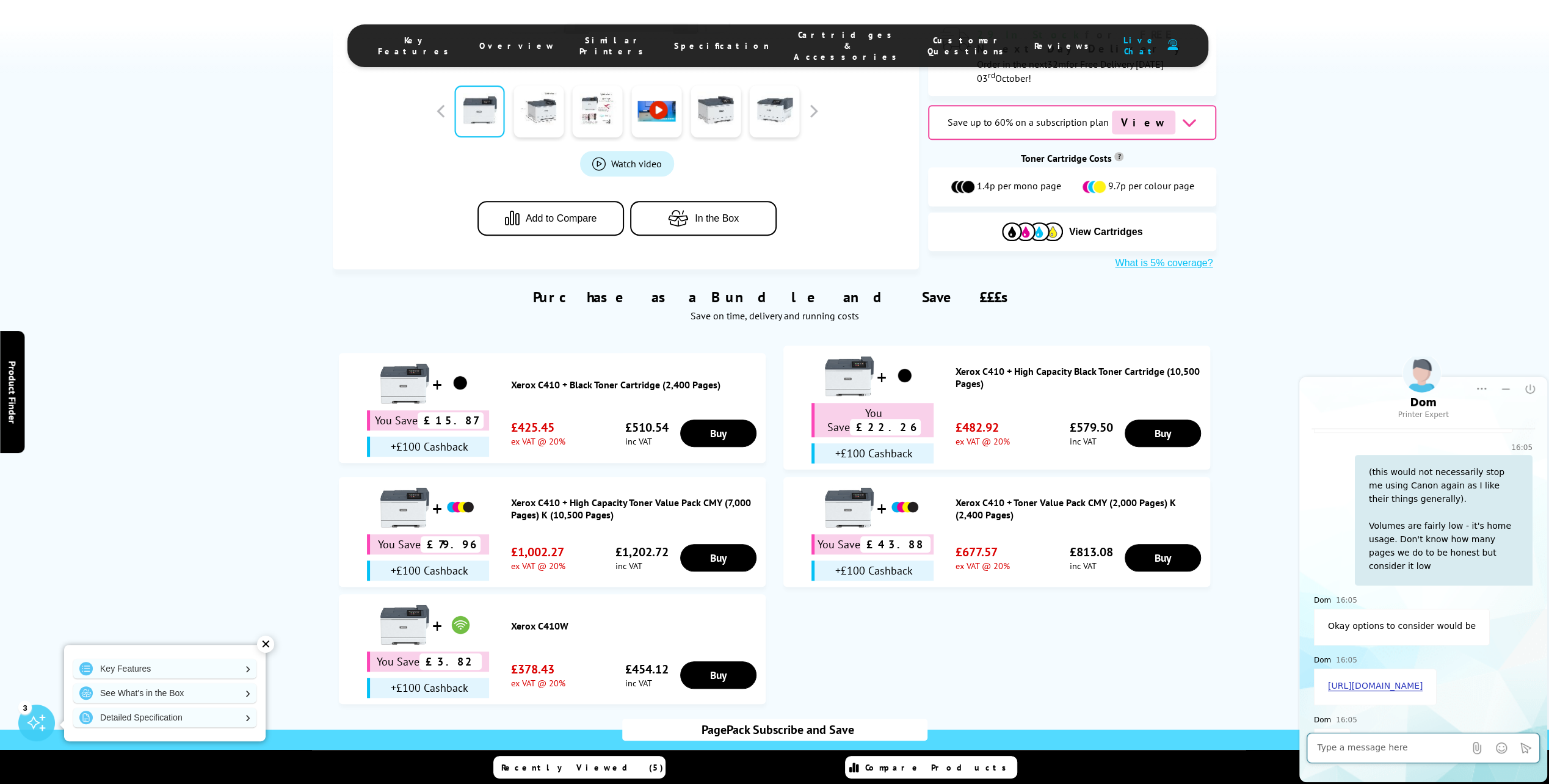
scroll to position [672, 0]
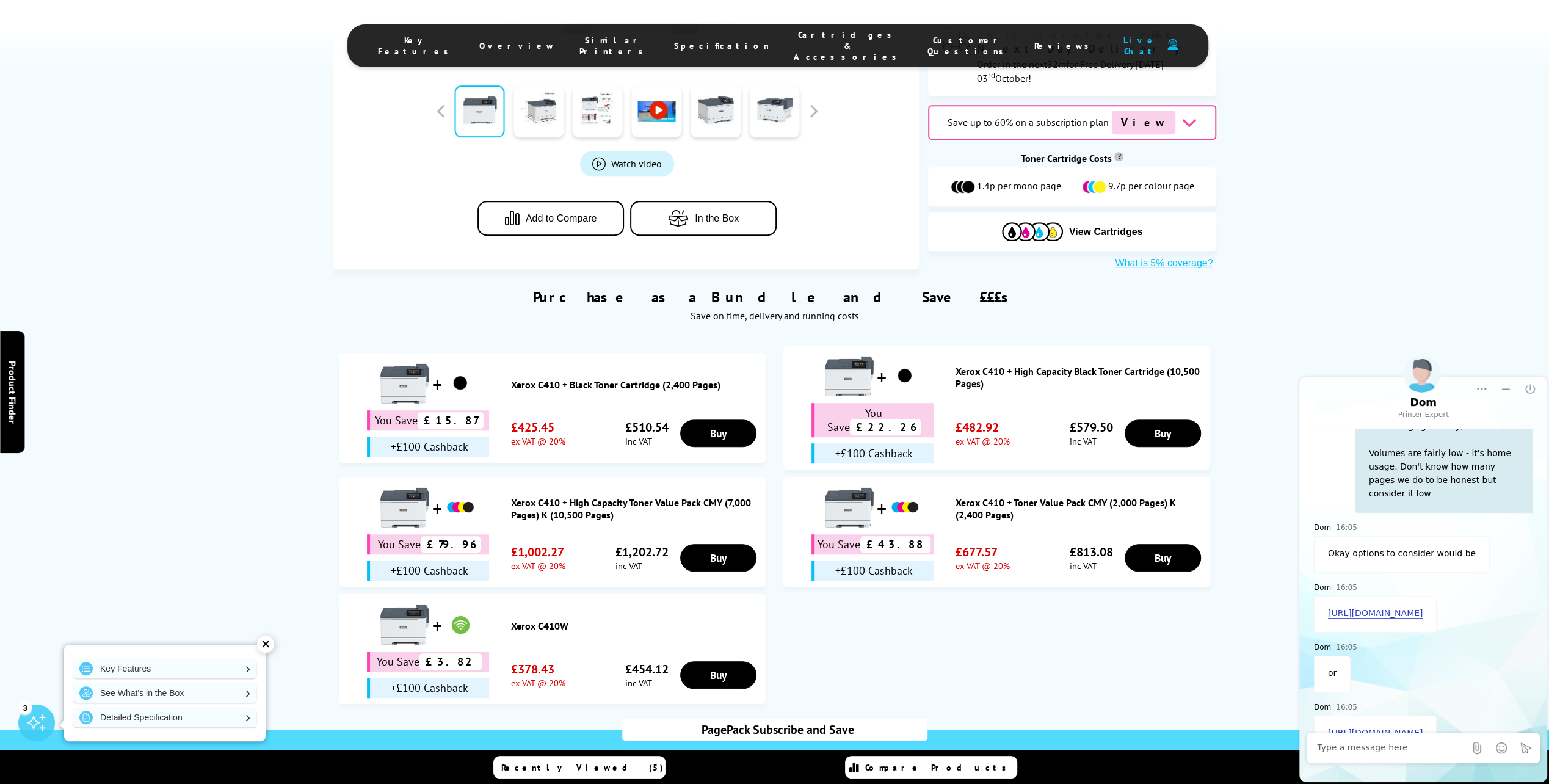
click at [1455, 640] on div "Dom 16:05 or" at bounding box center [1423, 666] width 219 height 52
click at [1359, 608] on link "https://www.printerland.co.uk/product/xerox-c320/160084" at bounding box center [1375, 613] width 95 height 10
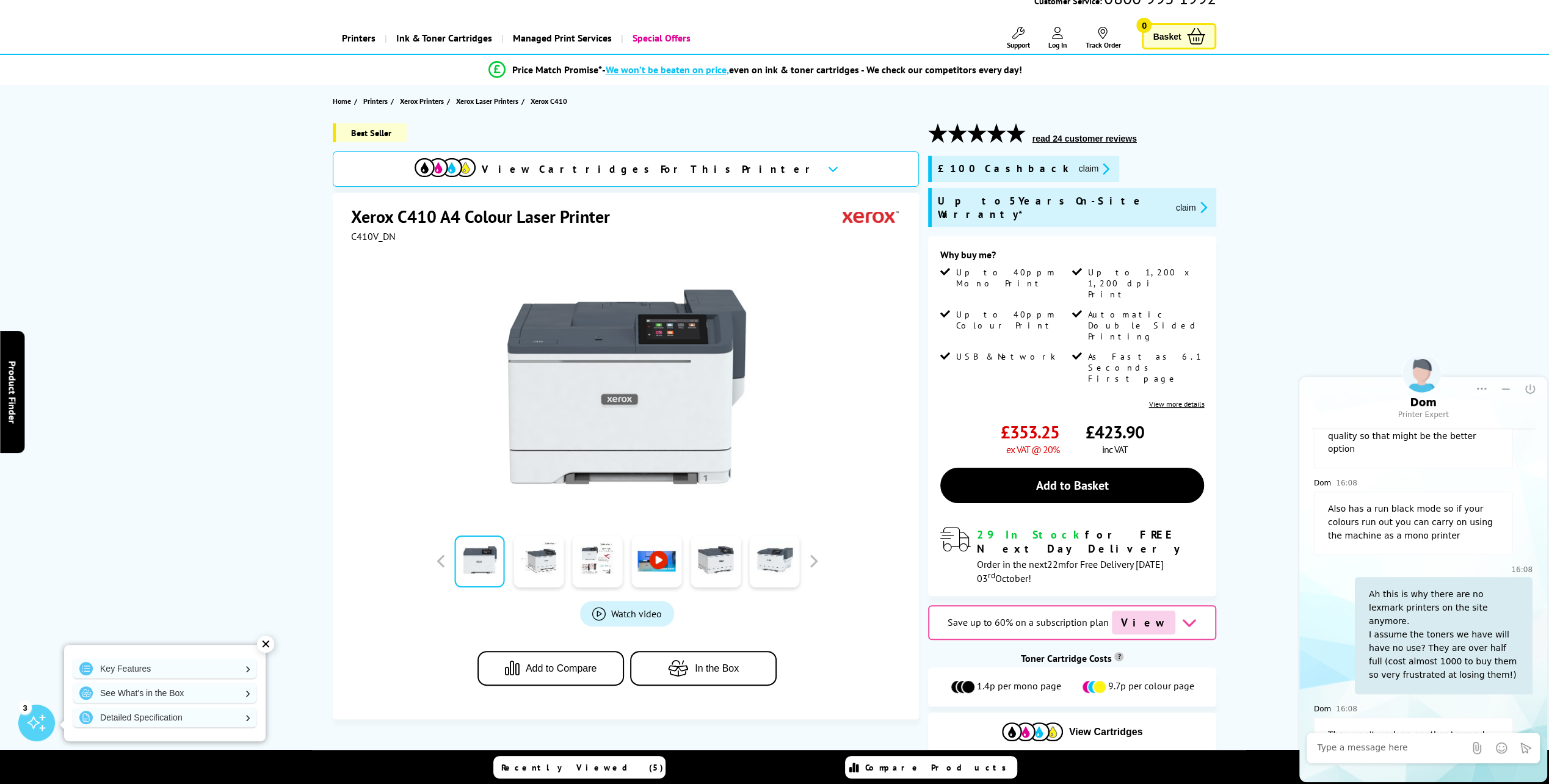
scroll to position [183, 0]
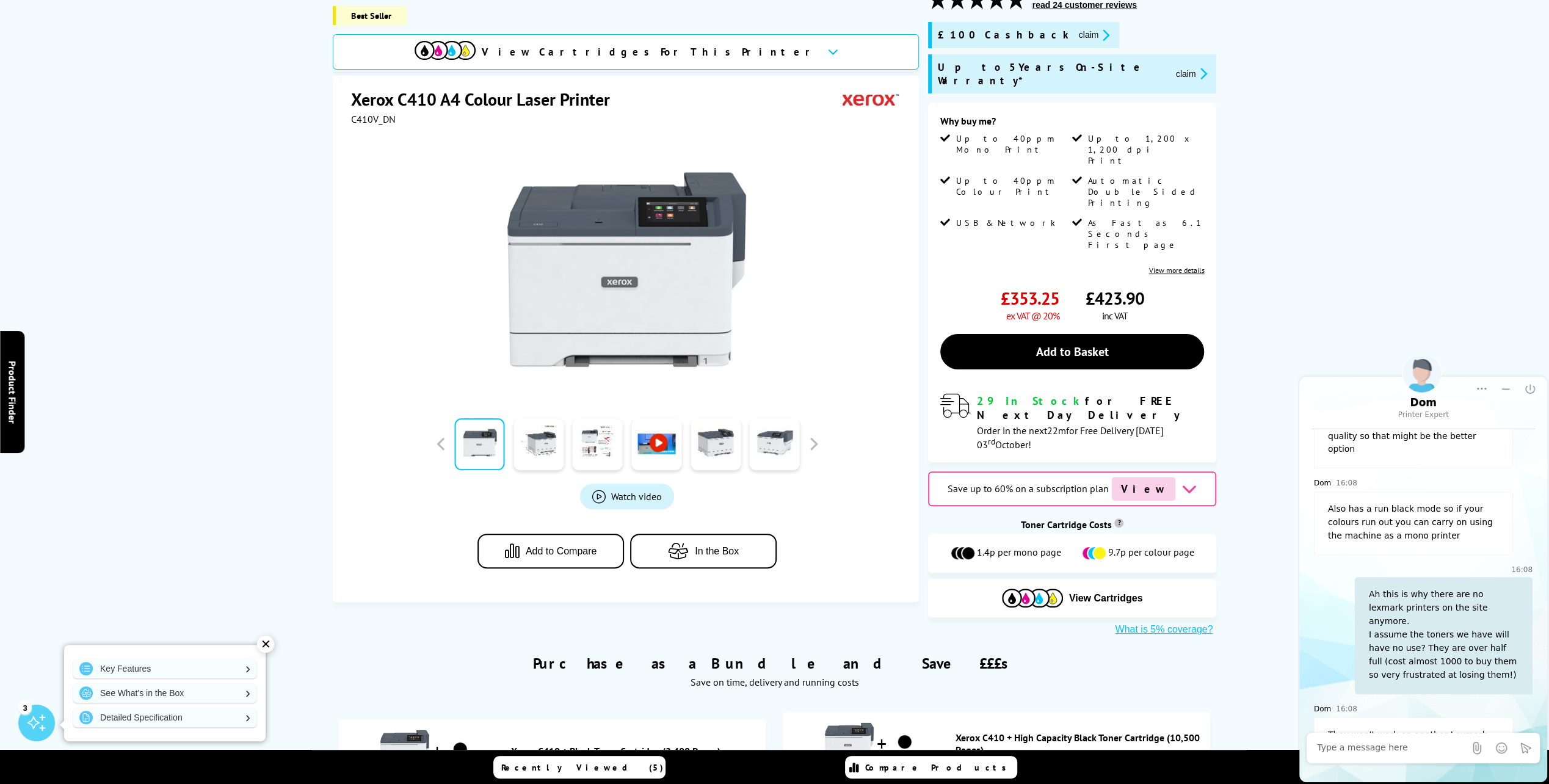
click at [1323, 747] on textarea "Message input field. Type your text here and use the Send button to send." at bounding box center [1391, 748] width 148 height 13
type textarea "Ok, I will look at Xerox options. What is the benefit of going up to the C410? …"
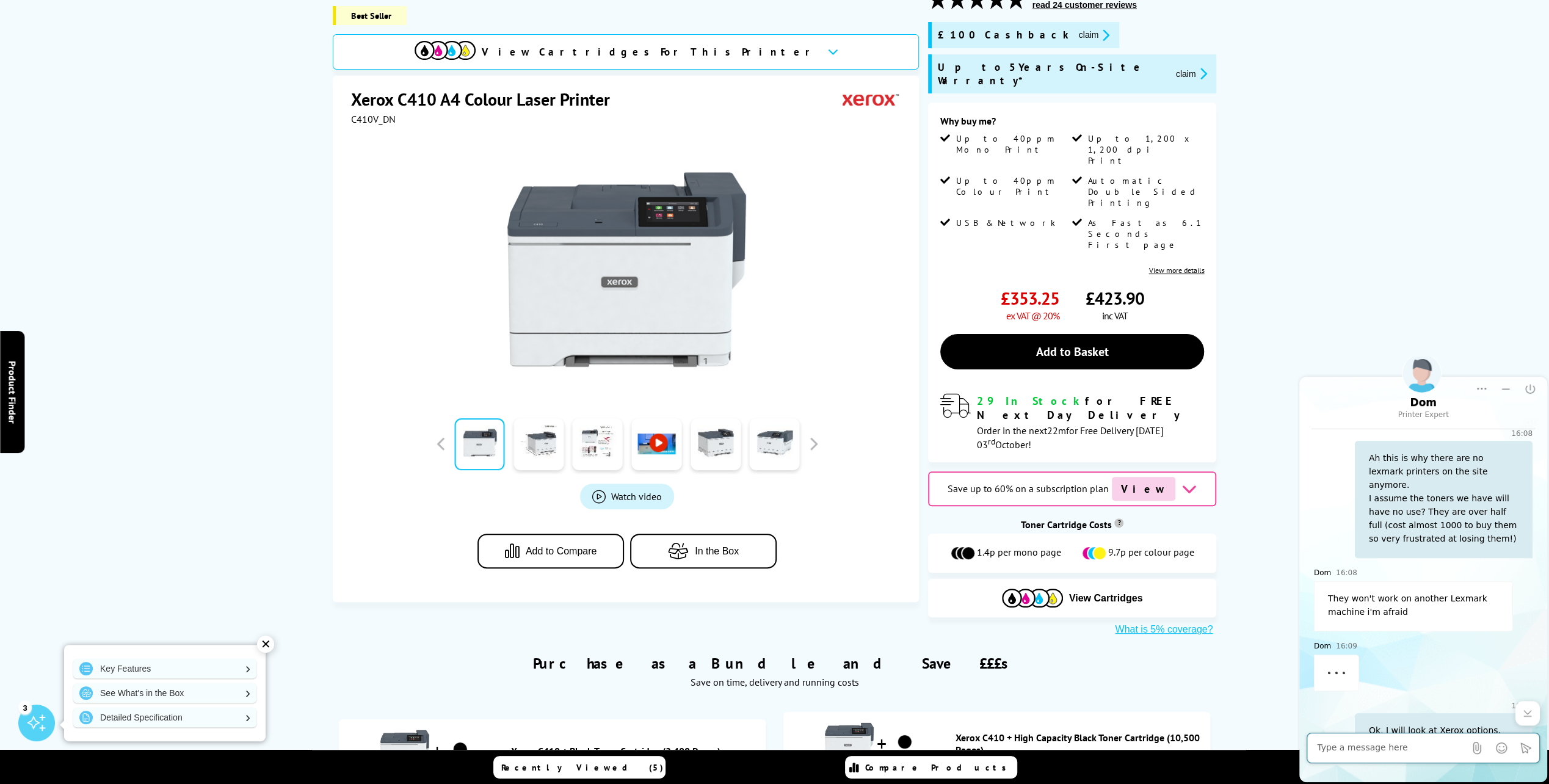
scroll to position [1471, 0]
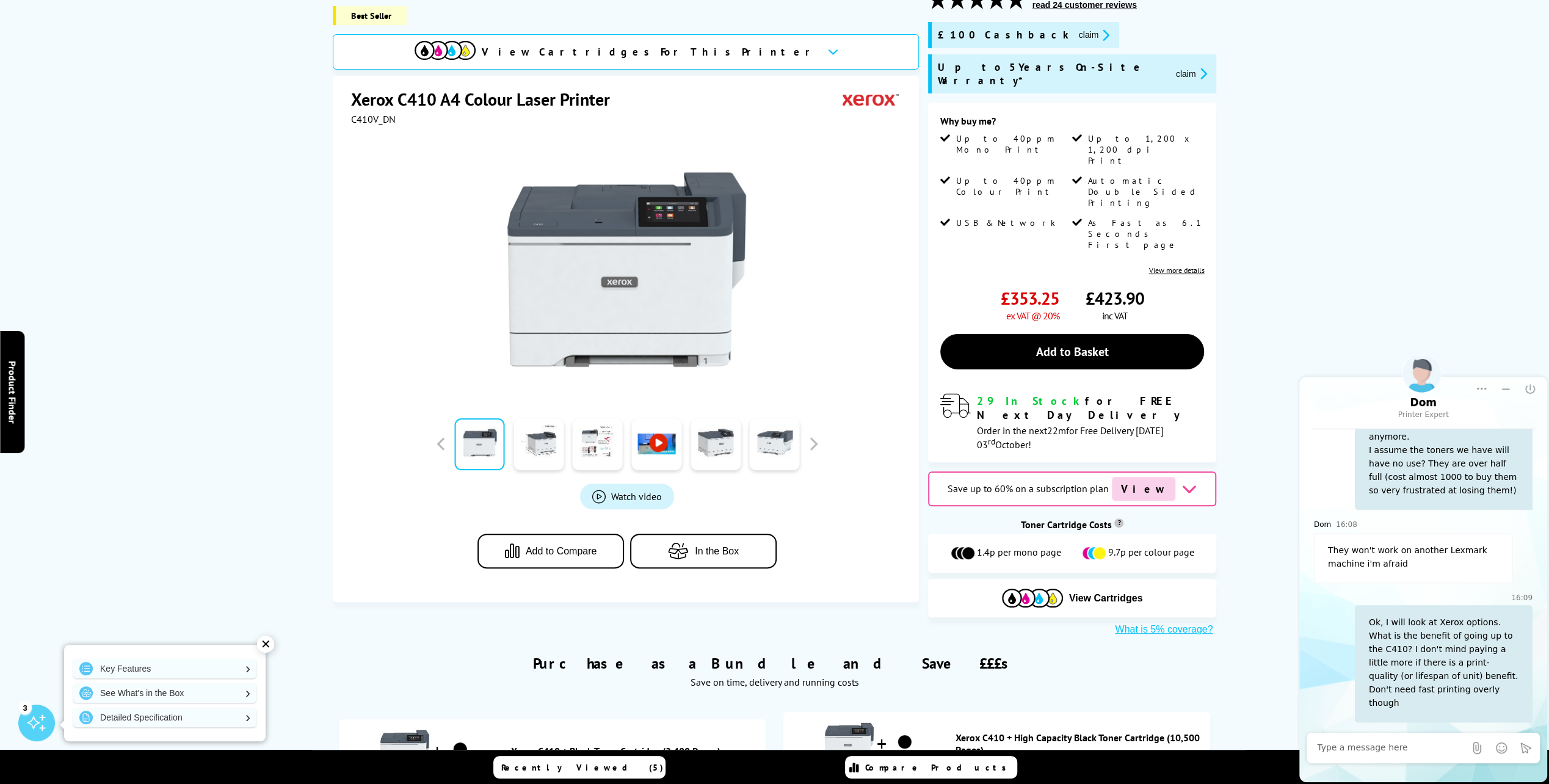
click at [1390, 756] on div at bounding box center [1391, 748] width 148 height 24
click at [1382, 745] on textarea "Message input field. Type your text here and use the Send button to send." at bounding box center [1391, 748] width 148 height 13
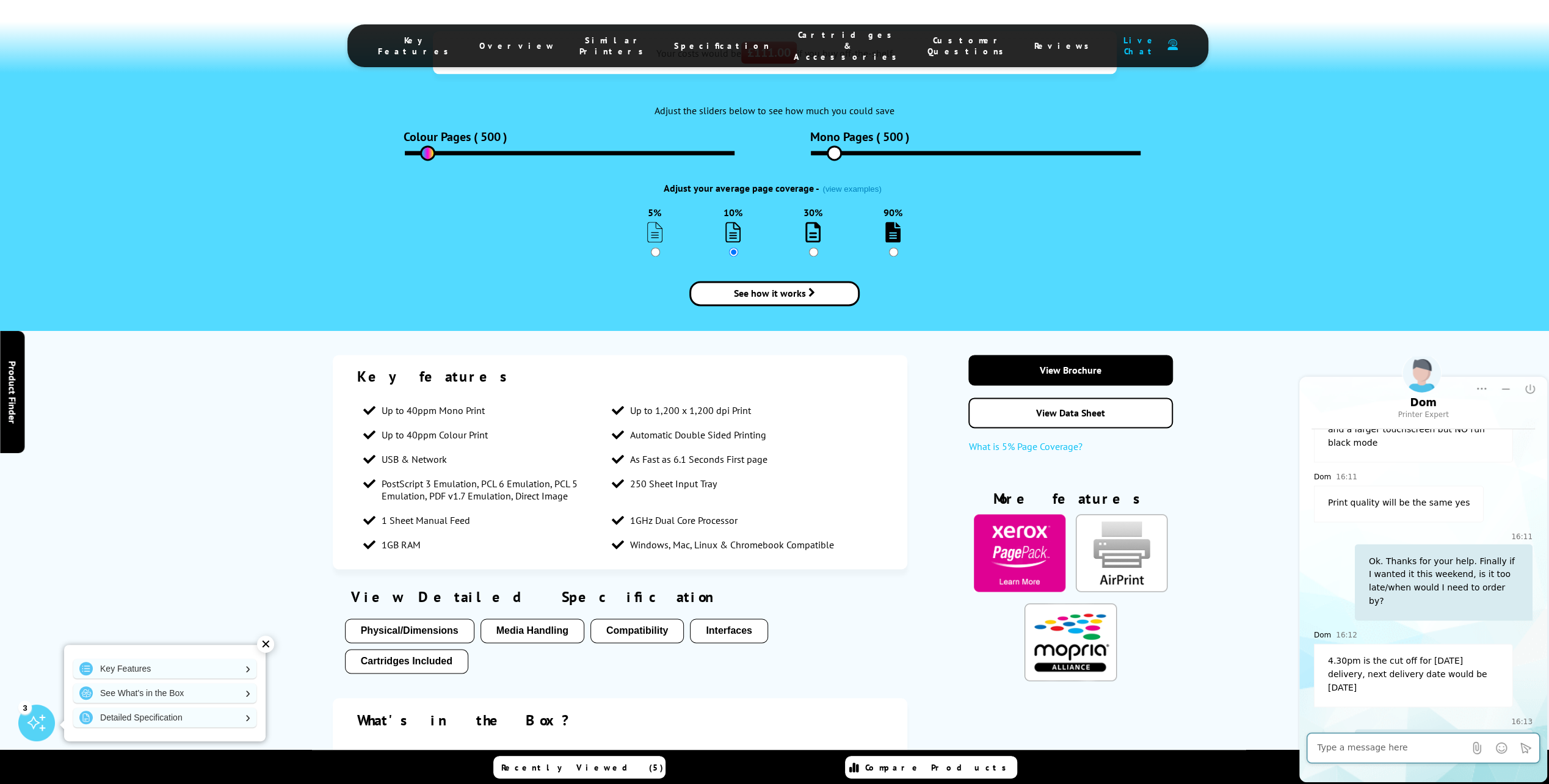
scroll to position [2005, 0]
click at [1414, 742] on textarea "Message input field. Type your text here and use the Send button to send." at bounding box center [1391, 748] width 148 height 13
type textarea "Thats great - I'm going to go look now and try and get the order in. You've bee…"
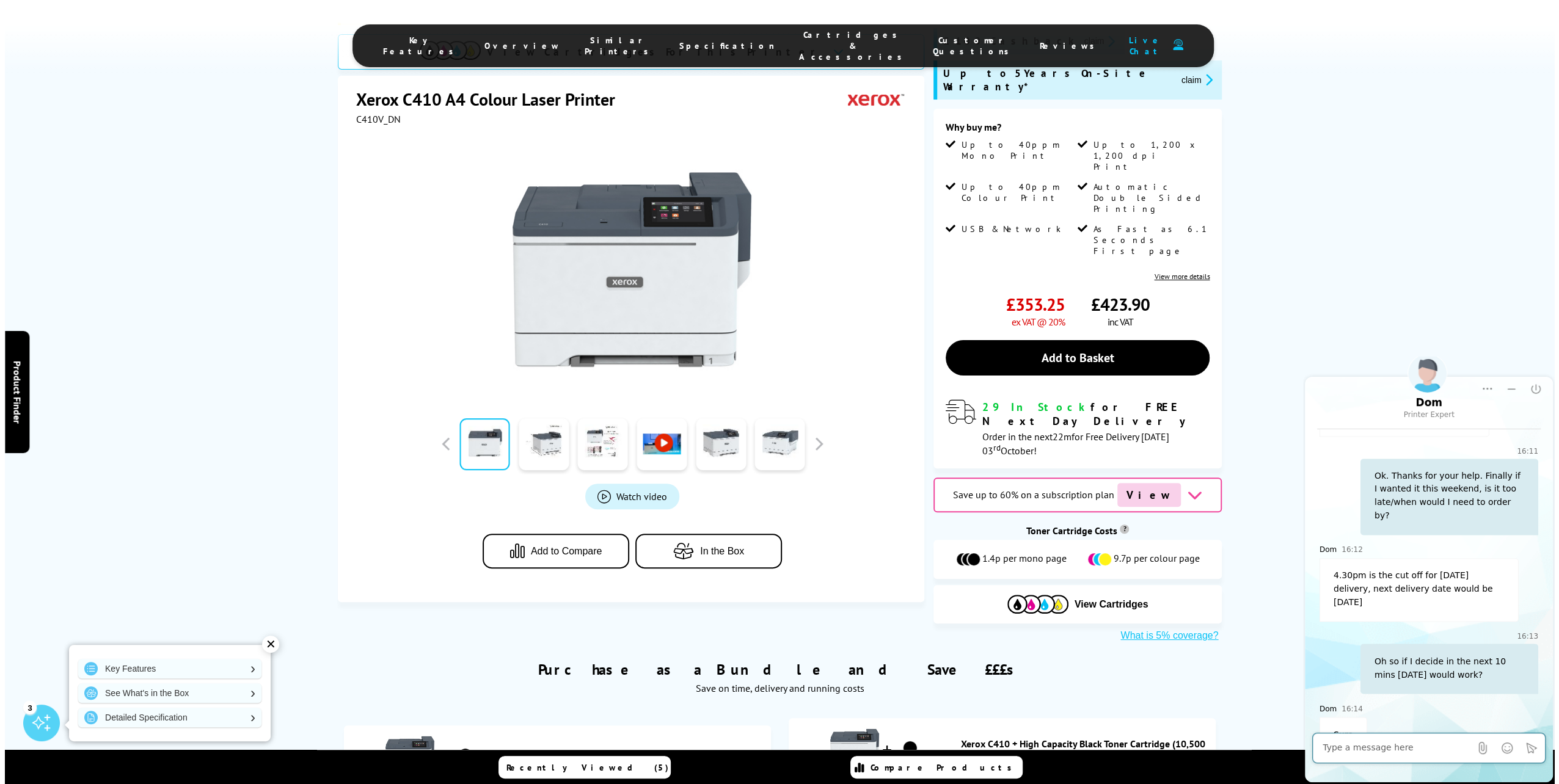
scroll to position [0, 0]
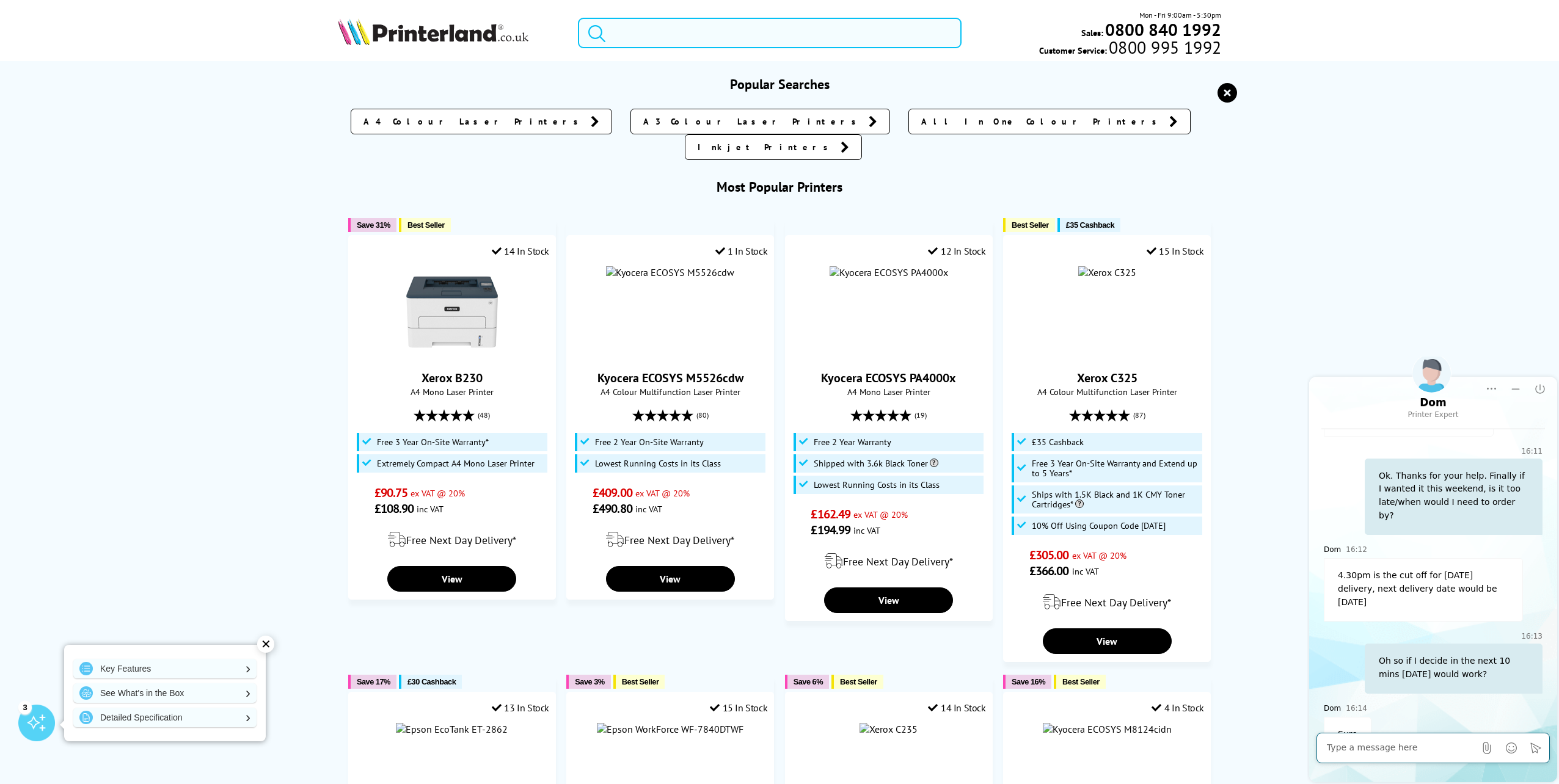
click at [661, 39] on input "search" at bounding box center [770, 33] width 384 height 30
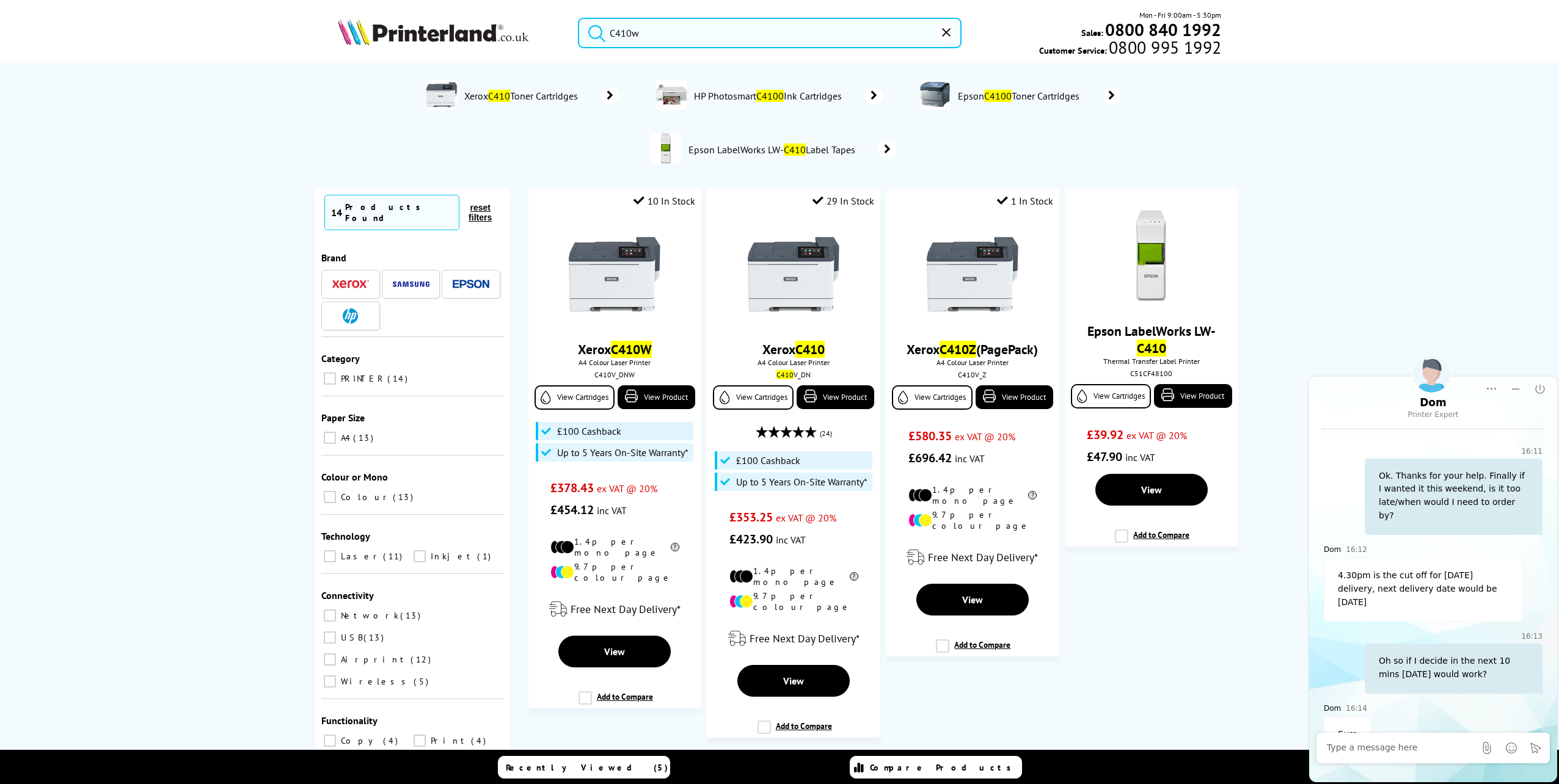
type input "C410w"
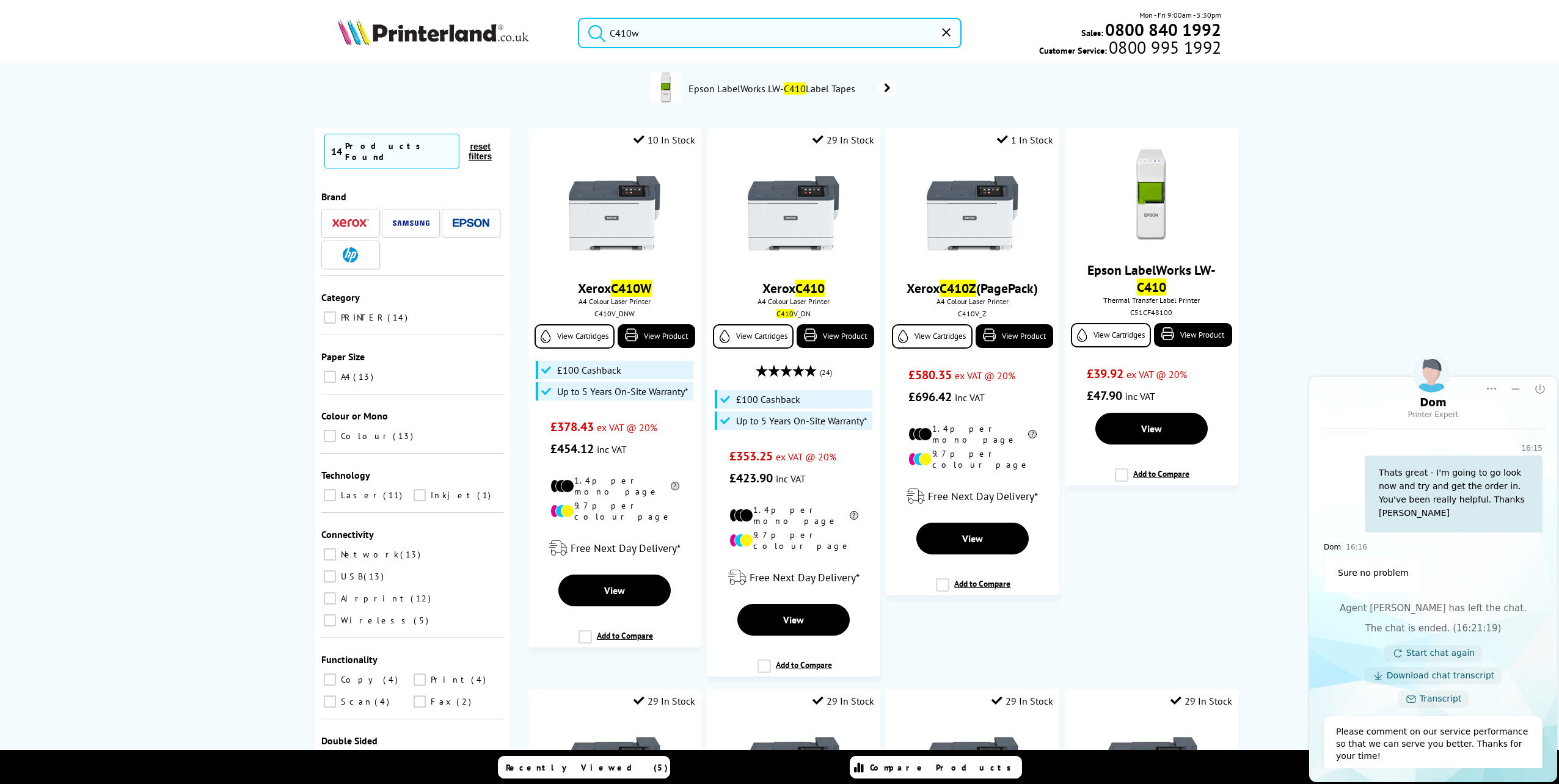
scroll to position [2421, 0]
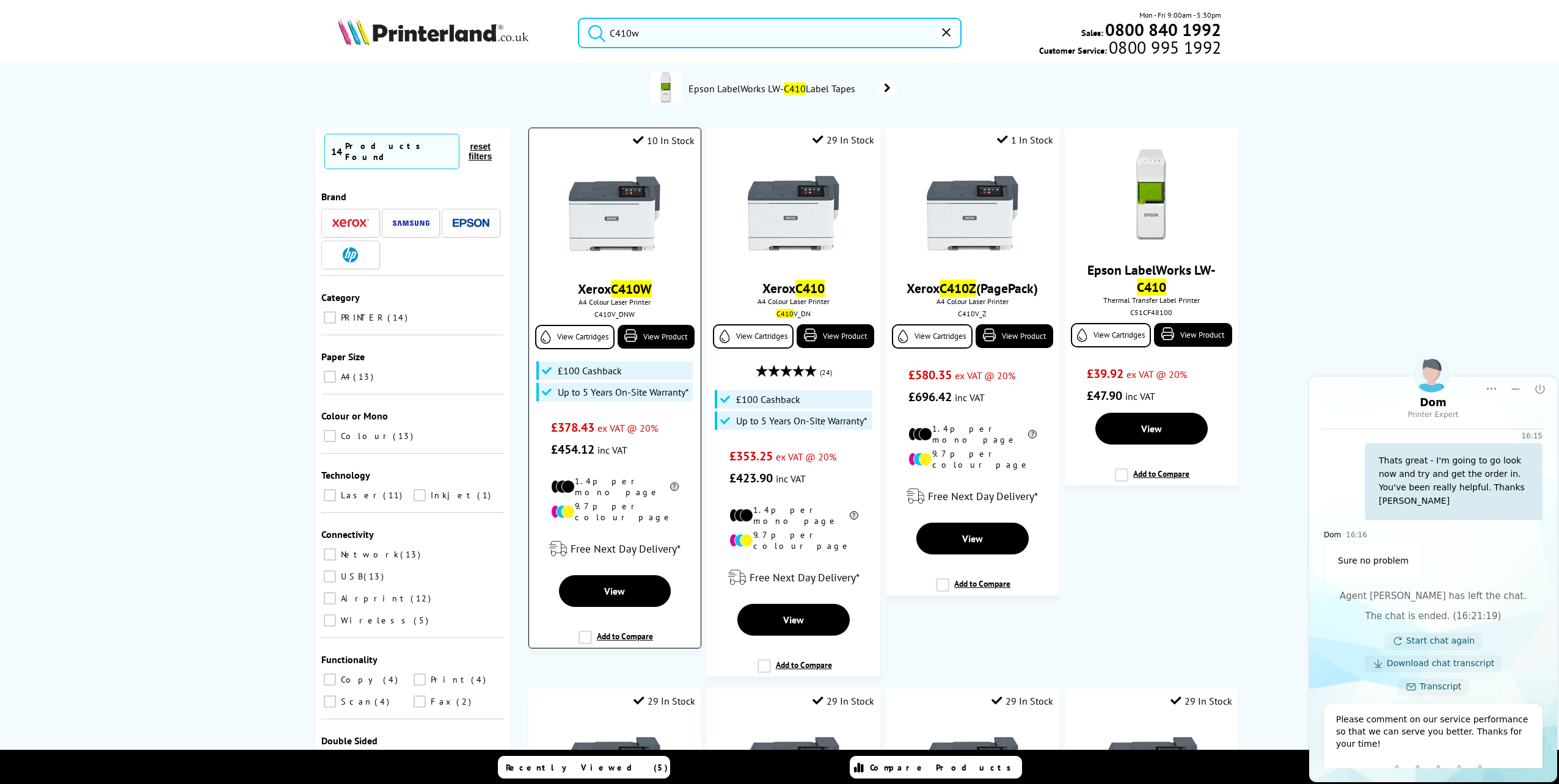
click at [629, 219] on img at bounding box center [614, 214] width 92 height 92
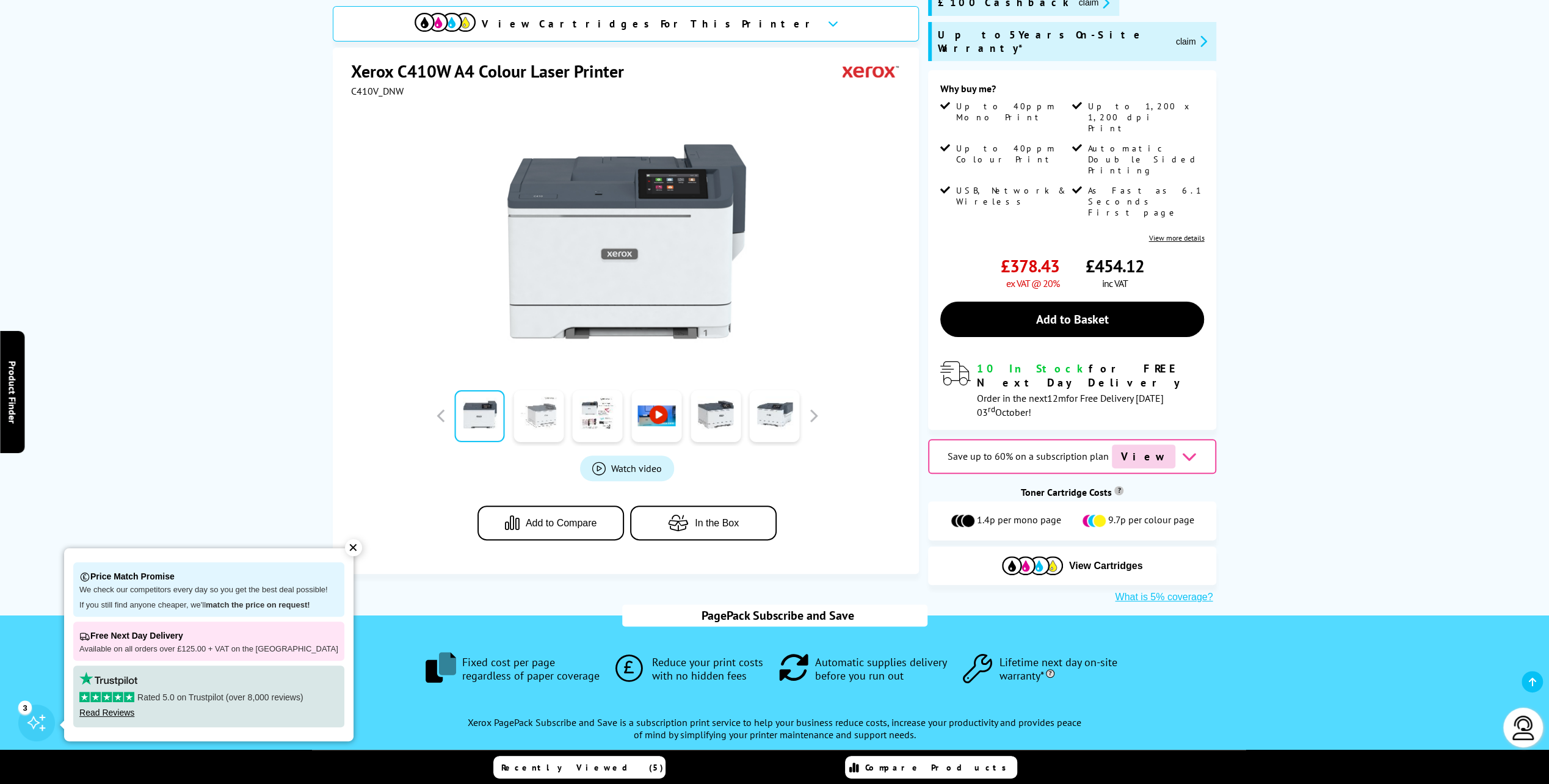
click at [539, 397] on link at bounding box center [539, 416] width 50 height 52
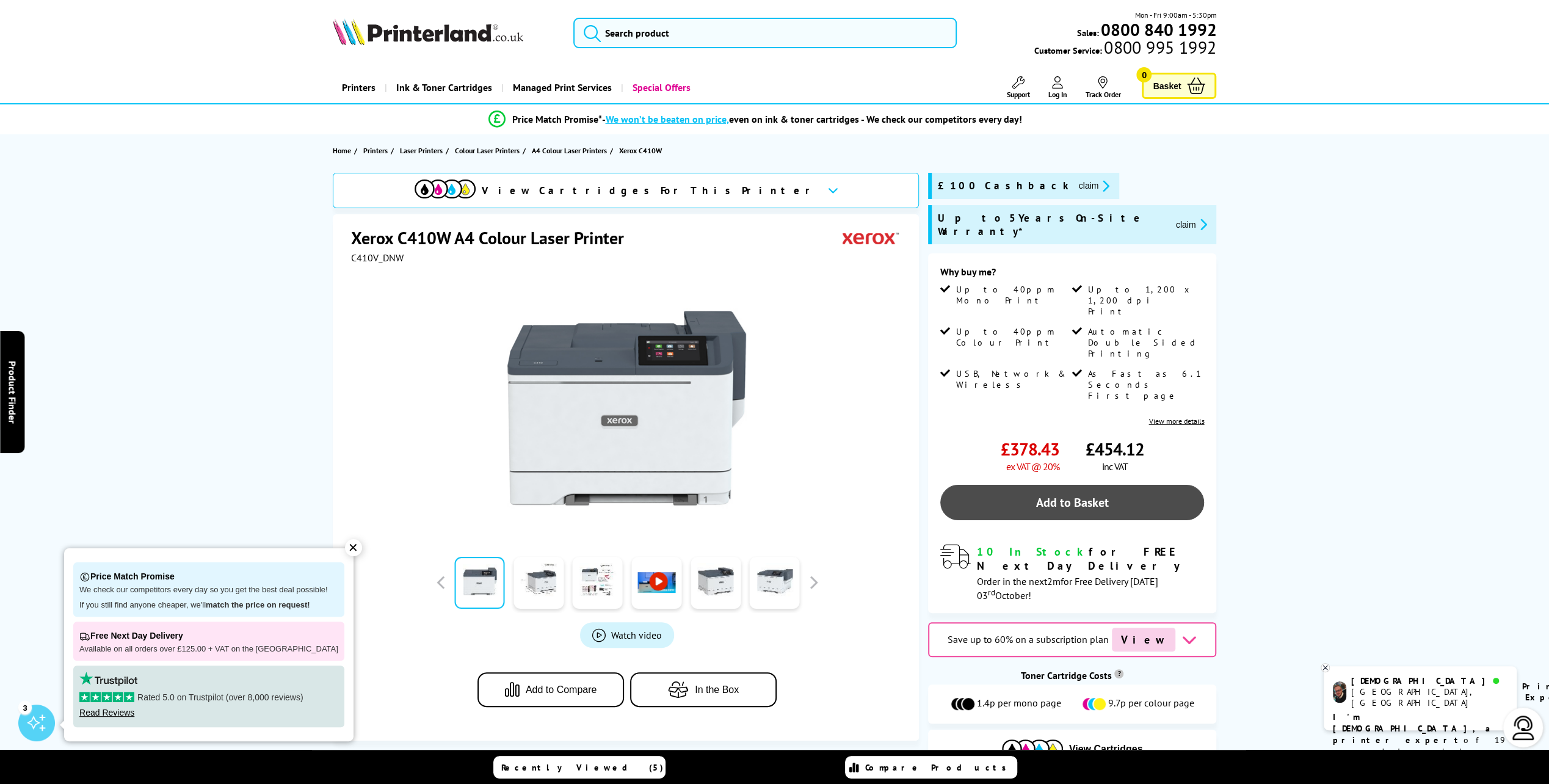
click at [1100, 485] on link "Add to Basket" at bounding box center [1072, 502] width 265 height 35
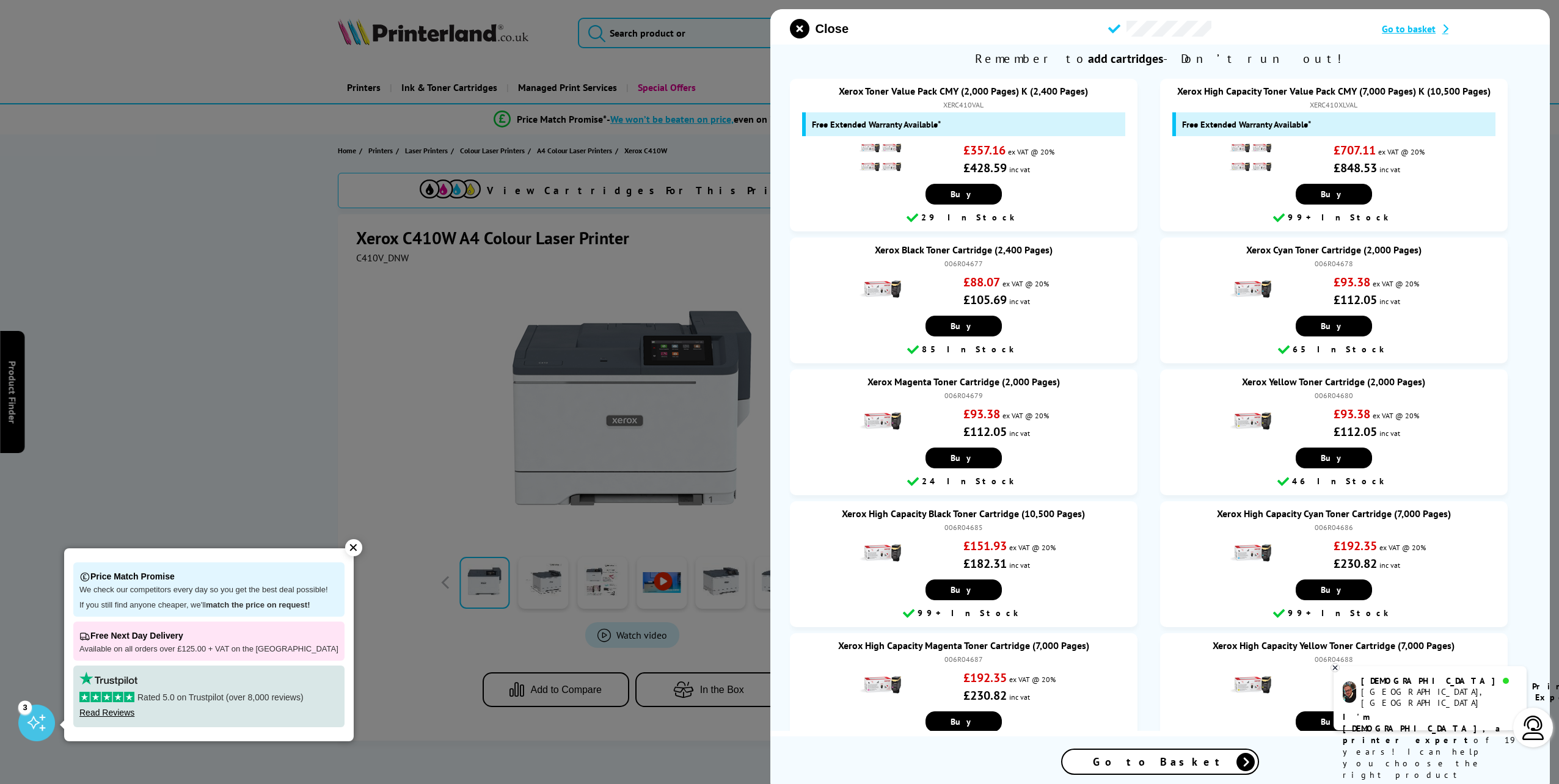
click at [1157, 754] on span "Go to Basket" at bounding box center [1160, 761] width 135 height 14
